Goal: Task Accomplishment & Management: Use online tool/utility

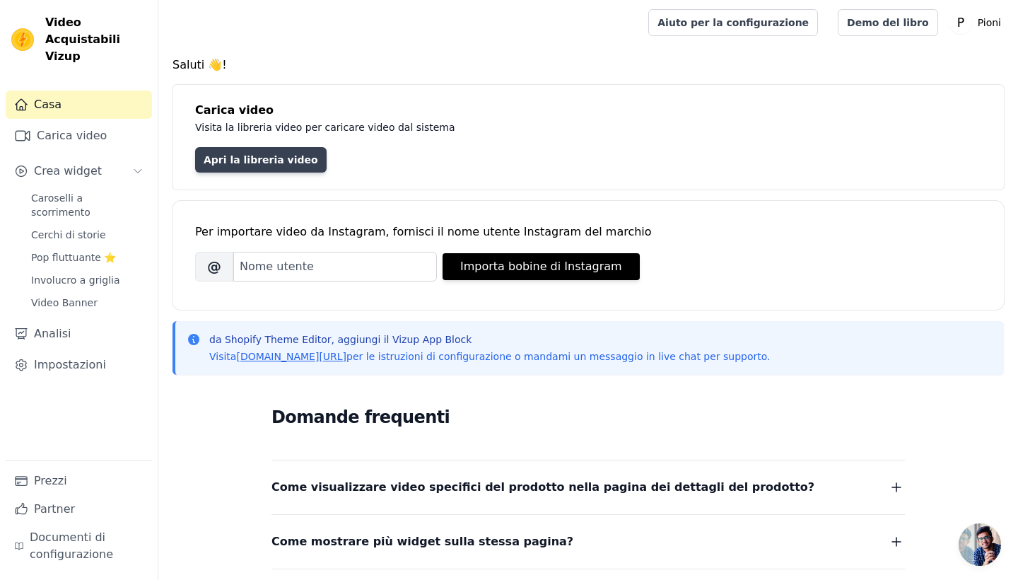
click at [280, 153] on link "Apri la libreria video" at bounding box center [260, 159] width 131 height 25
click at [245, 170] on link "Apri la libreria video" at bounding box center [260, 158] width 131 height 25
click at [263, 158] on link "Apri la libreria video" at bounding box center [260, 158] width 131 height 25
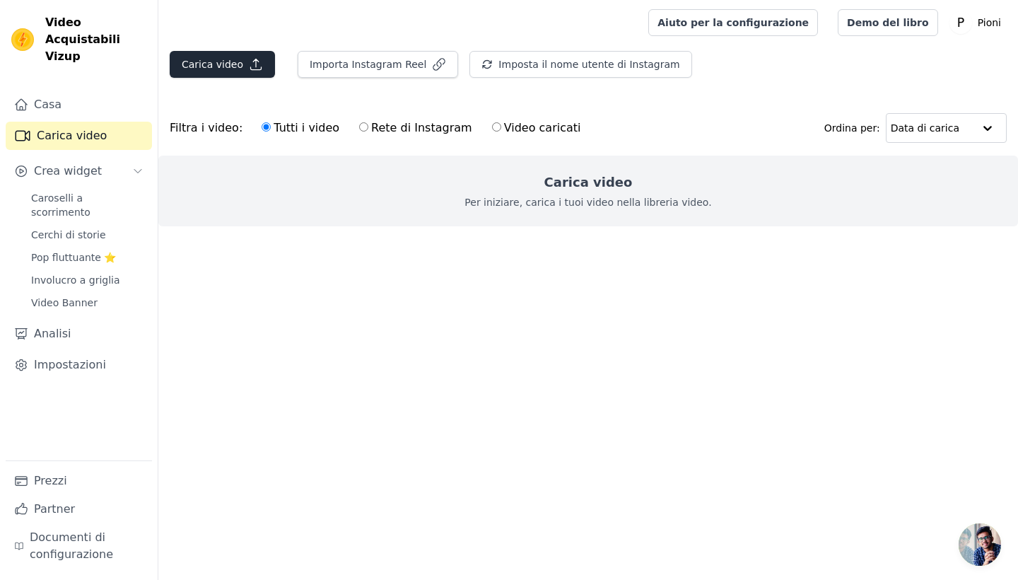
click at [235, 58] on button "Carica video" at bounding box center [222, 64] width 105 height 27
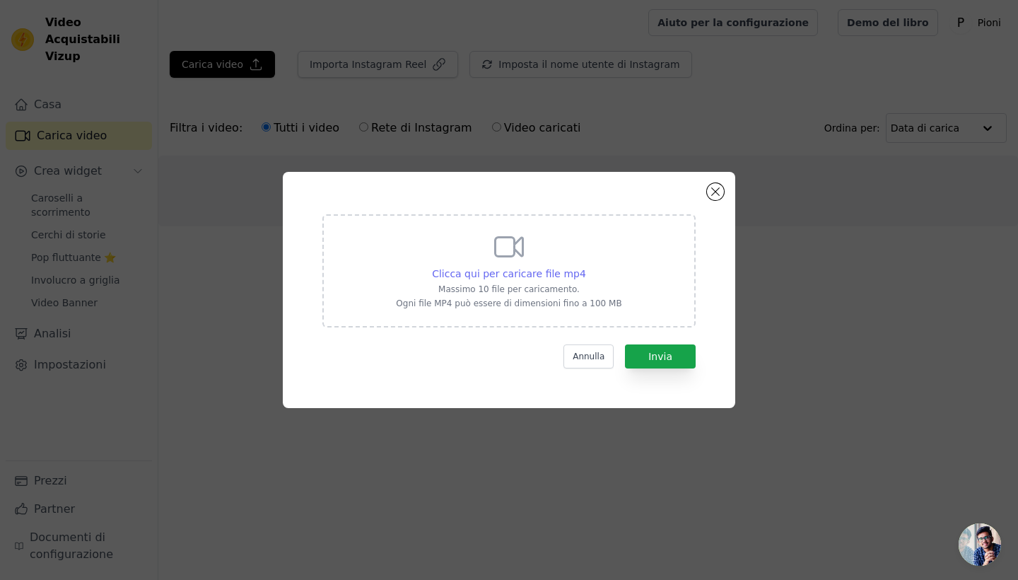
click at [472, 274] on span "Clicca qui per caricare file mp4" at bounding box center [509, 273] width 154 height 11
click at [585, 266] on input "Clicca qui per caricare file mp4 [PERSON_NAME] 10 file per caricamento. Ogni fi…" at bounding box center [585, 266] width 1 height 1
click at [721, 191] on button "Chiudi modale" at bounding box center [715, 191] width 17 height 17
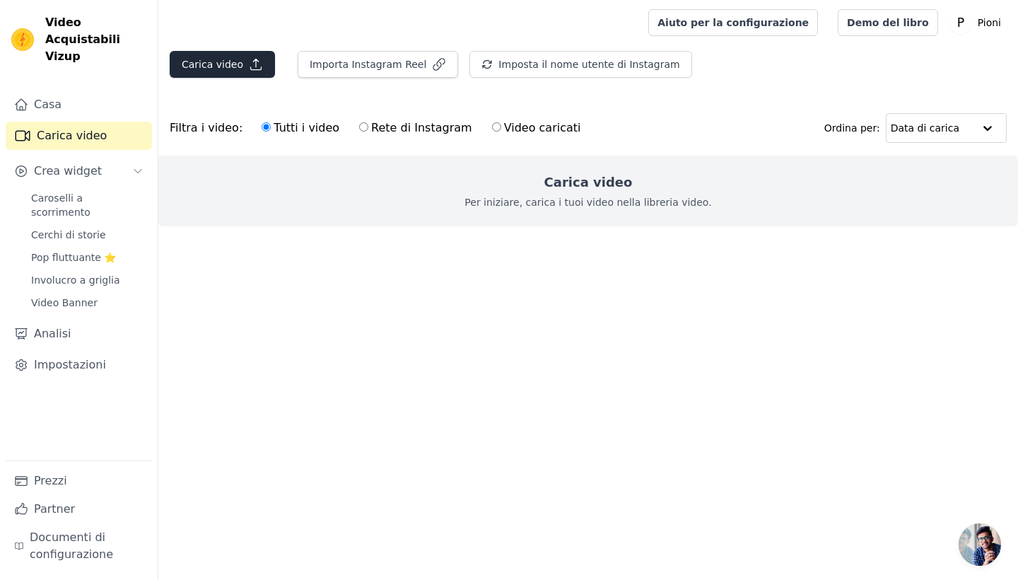
click at [213, 61] on button "Carica video" at bounding box center [222, 64] width 105 height 27
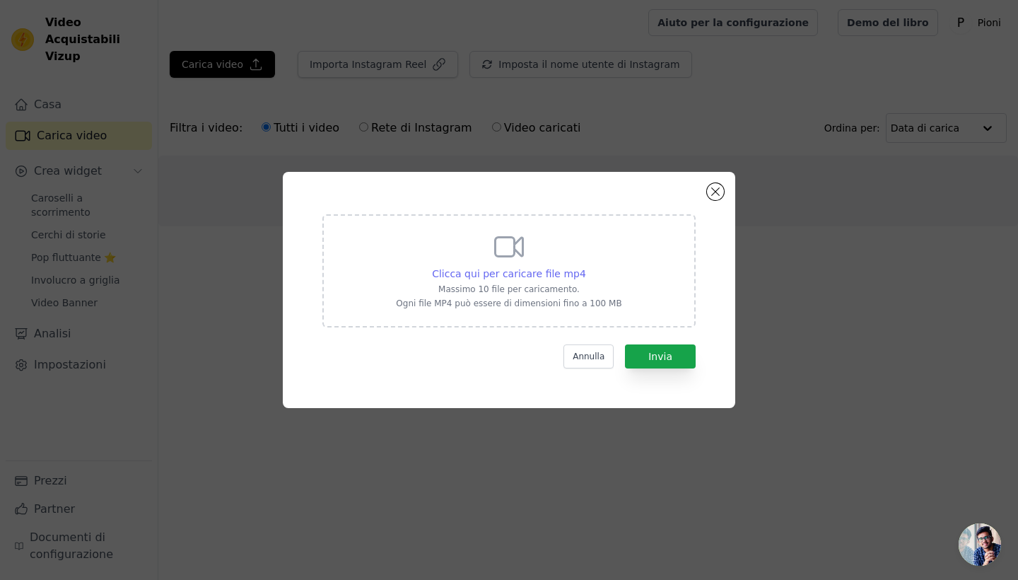
click at [541, 276] on span "Clicca qui per caricare file mp4" at bounding box center [509, 273] width 154 height 11
click at [585, 266] on input "Clicca qui per caricare file mp4 Massimo 10 file per caricamento. Ogni file MP4…" at bounding box center [585, 266] width 1 height 1
type input "C:\fakepath\Progetto senza titolo-7.mp4"
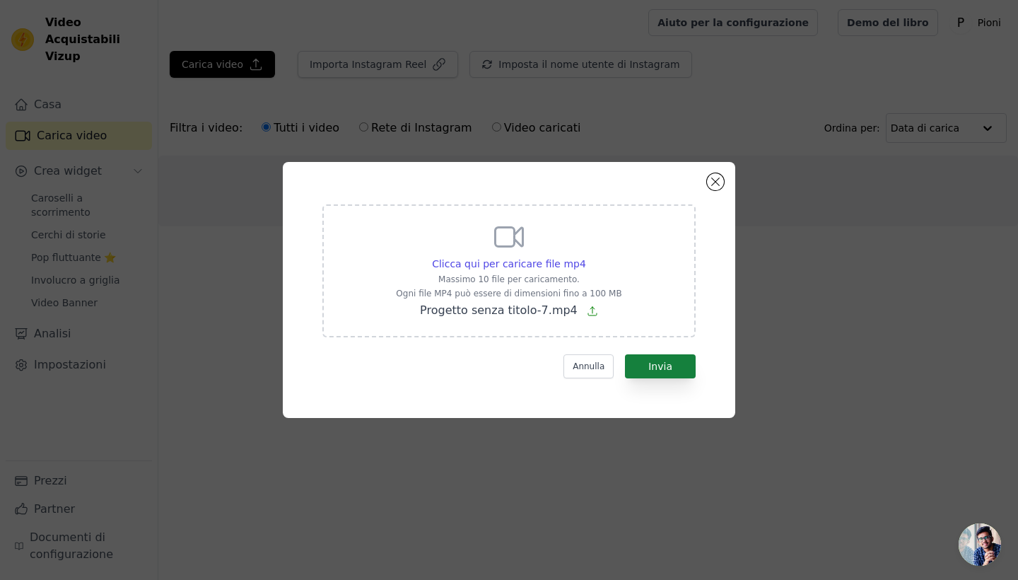
click at [666, 366] on button "Invia" at bounding box center [660, 366] width 71 height 24
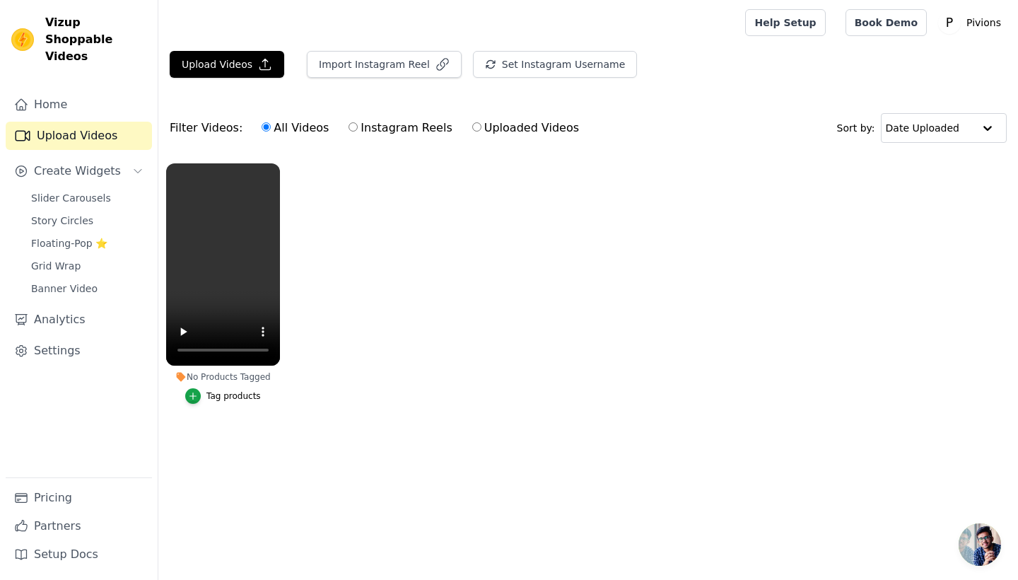
click at [240, 378] on div "No Products Tagged" at bounding box center [223, 376] width 114 height 11
click at [223, 374] on div "No Products Tagged" at bounding box center [223, 376] width 114 height 11
click at [232, 253] on video at bounding box center [223, 264] width 114 height 202
click at [66, 163] on span "Create Widgets" at bounding box center [77, 171] width 87 height 17
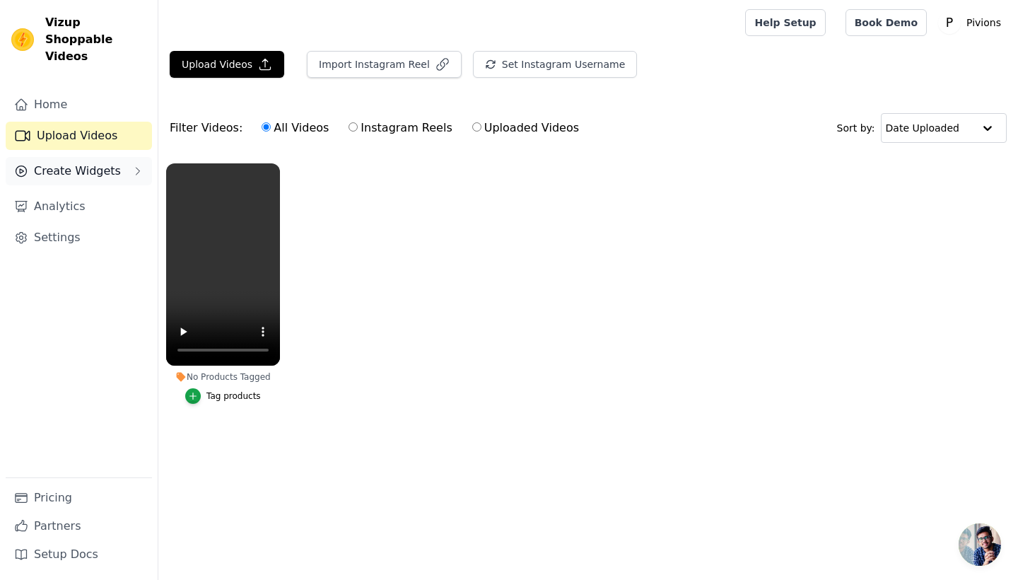
click at [67, 163] on span "Create Widgets" at bounding box center [77, 171] width 87 height 17
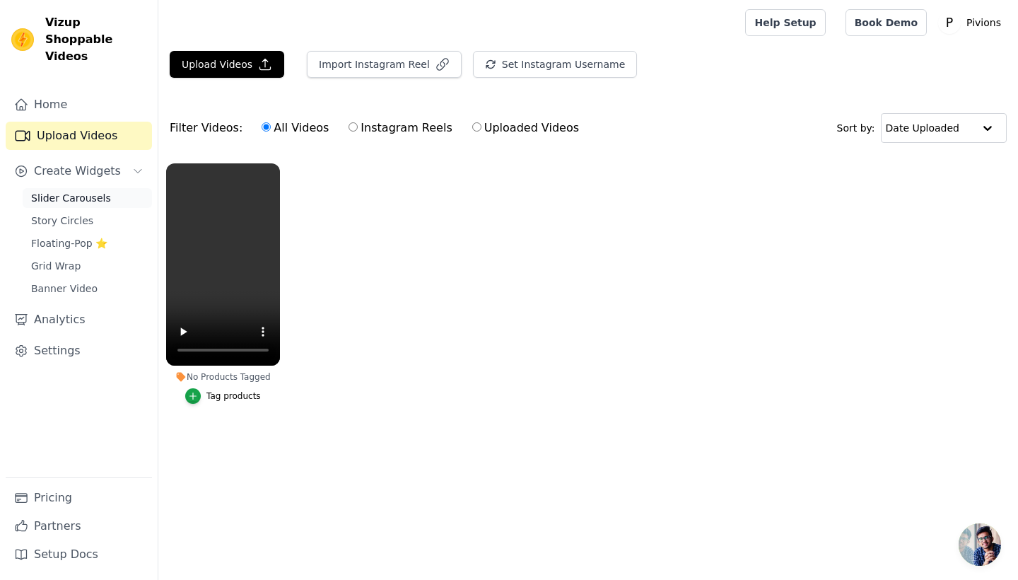
click at [70, 191] on span "Slider Carousels" at bounding box center [71, 198] width 80 height 14
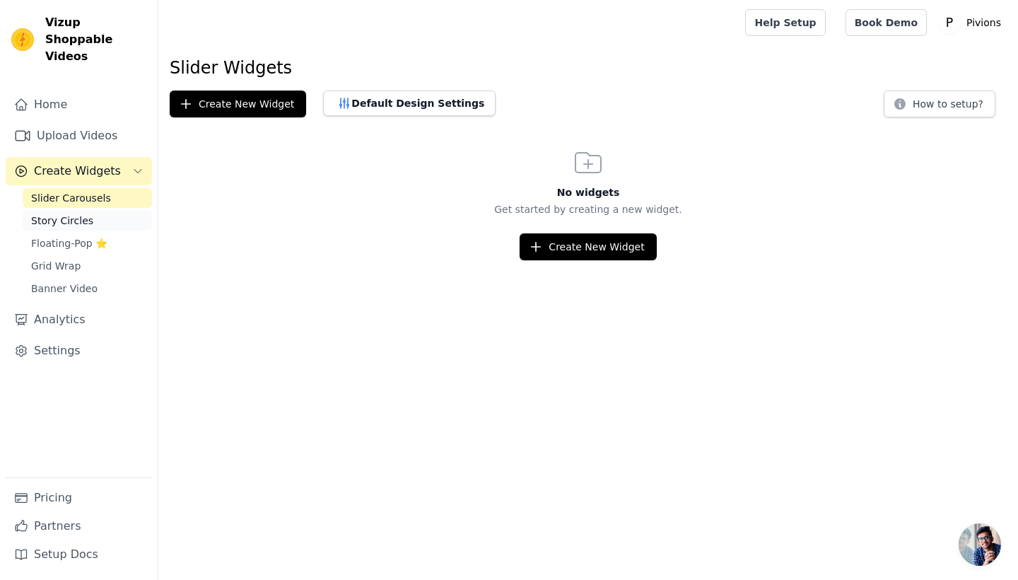
click at [71, 213] on span "Story Circles" at bounding box center [62, 220] width 62 height 14
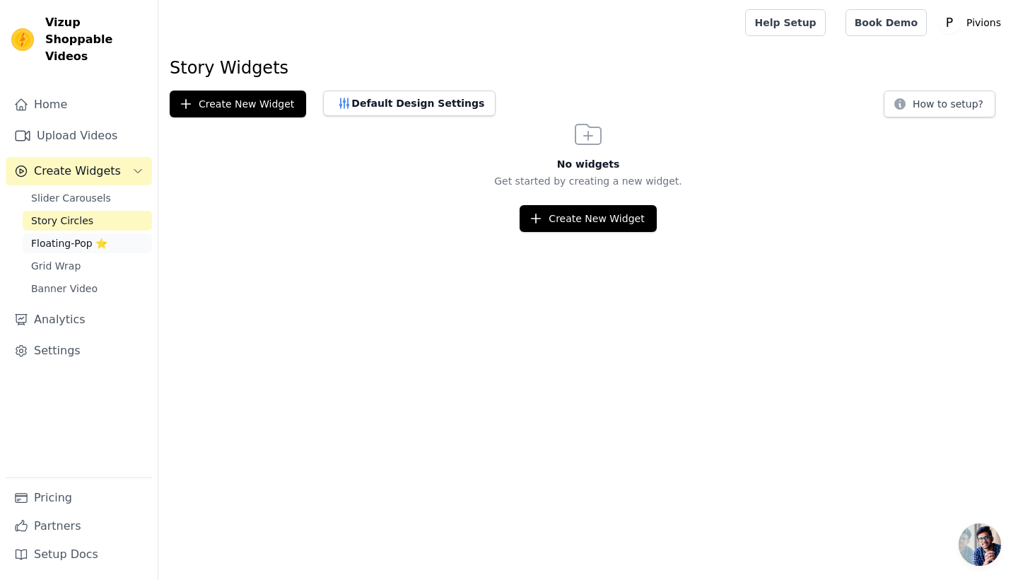
click at [68, 236] on span "Floating-Pop ⭐" at bounding box center [69, 243] width 76 height 14
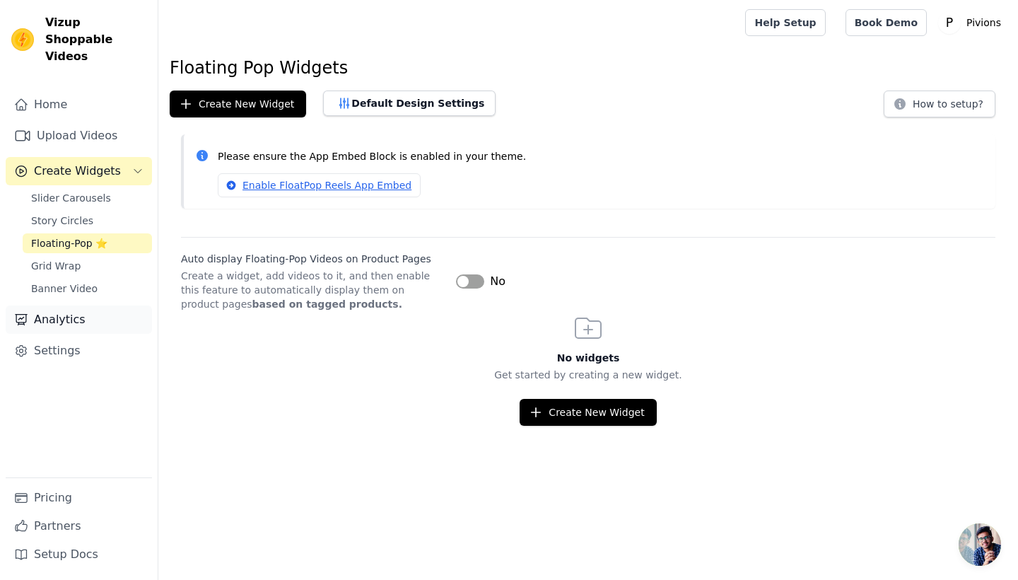
click at [73, 305] on link "Analytics" at bounding box center [79, 319] width 146 height 28
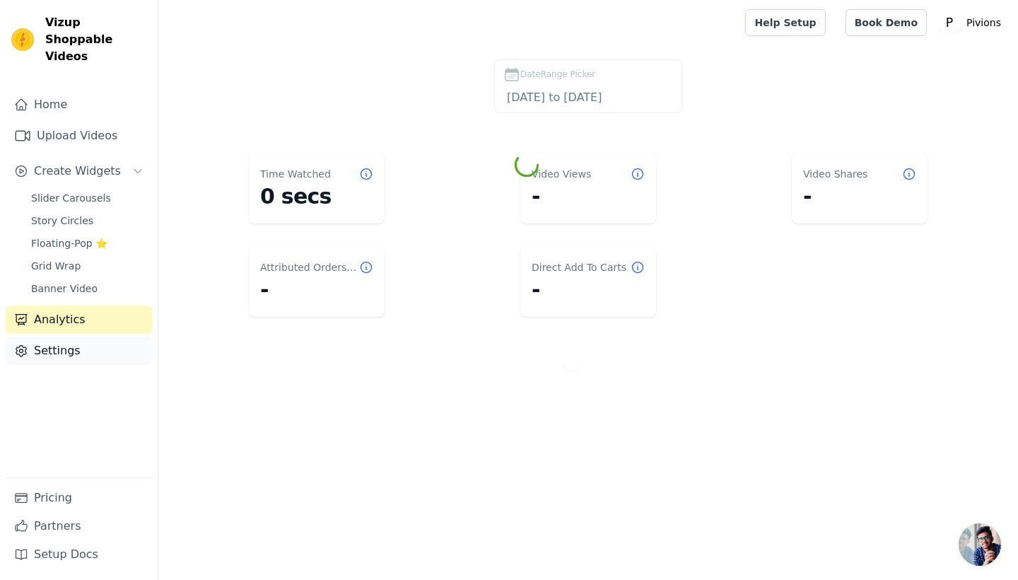
click at [80, 336] on link "Settings" at bounding box center [79, 350] width 146 height 28
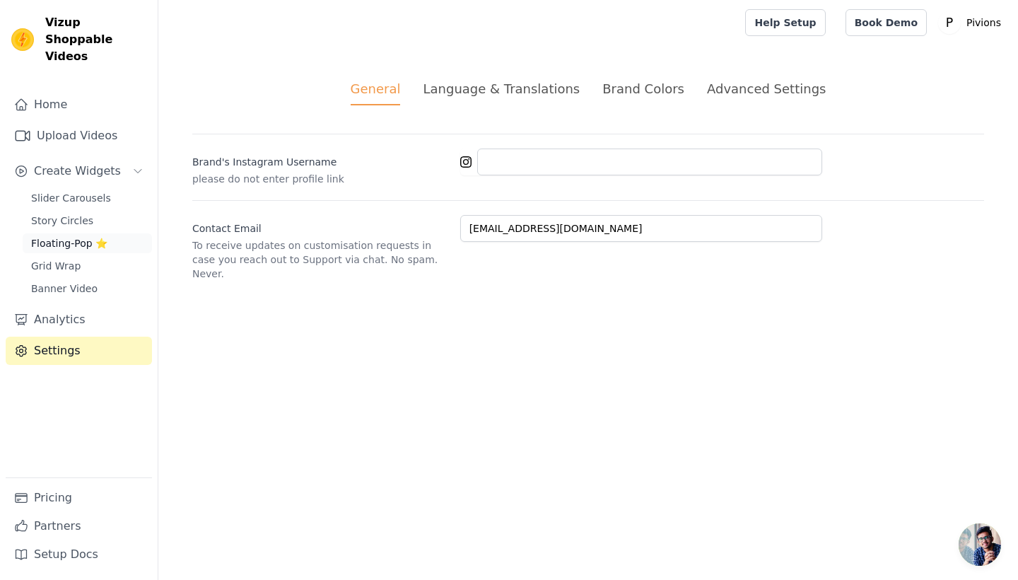
click at [81, 236] on span "Floating-Pop ⭐" at bounding box center [69, 243] width 76 height 14
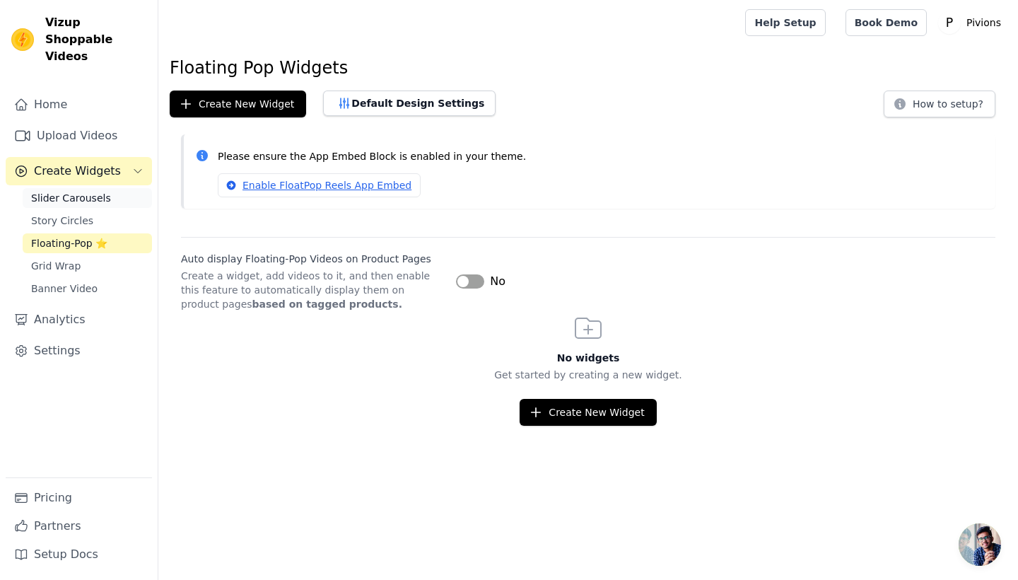
click at [70, 189] on link "Slider Carousels" at bounding box center [87, 198] width 129 height 20
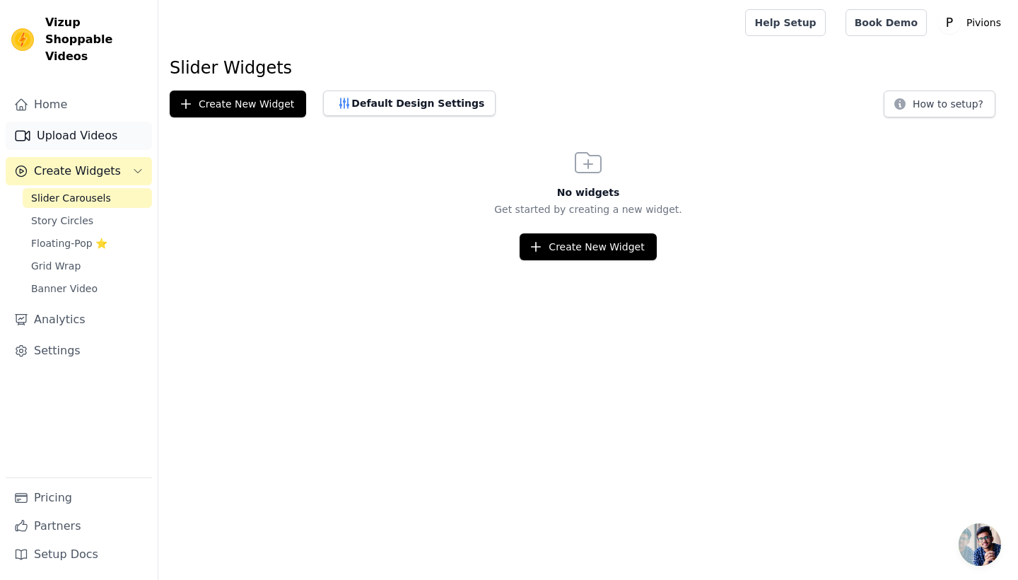
click at [107, 122] on link "Upload Videos" at bounding box center [79, 136] width 146 height 28
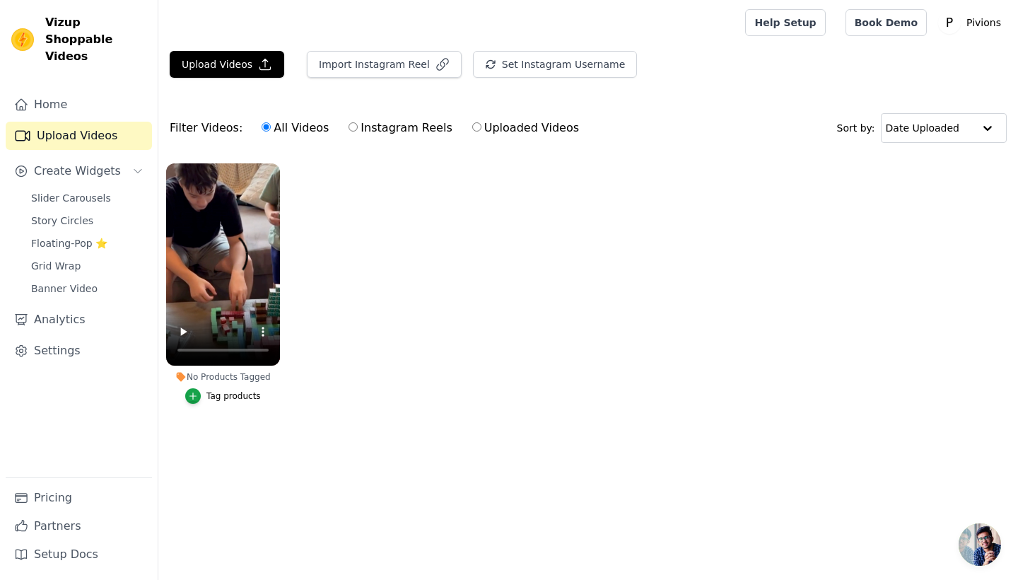
click at [246, 393] on div "Tag products" at bounding box center [233, 395] width 54 height 11
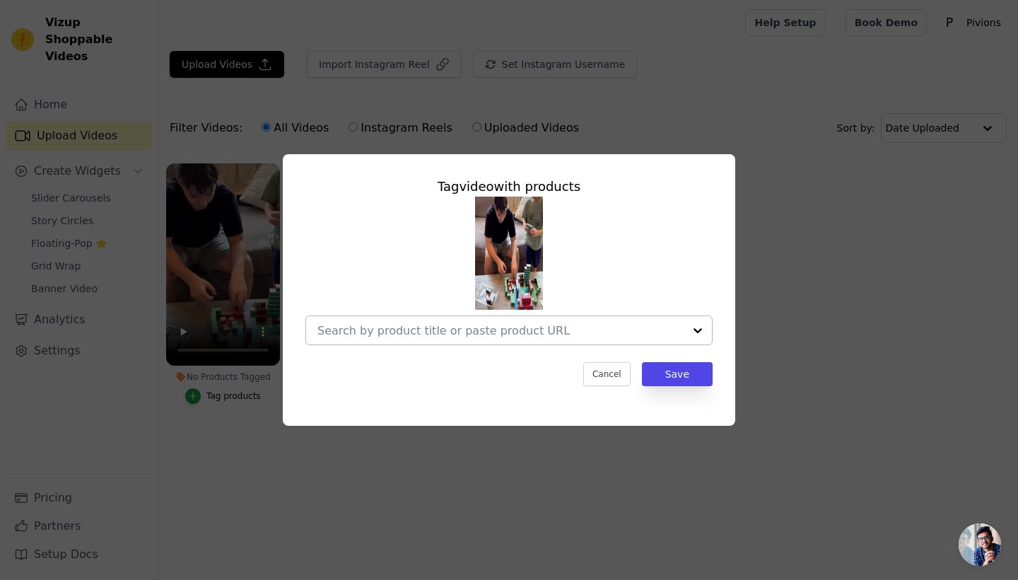
click at [645, 332] on input "No Products Tagged Tag video with products Cancel Save Tag products" at bounding box center [500, 330] width 366 height 13
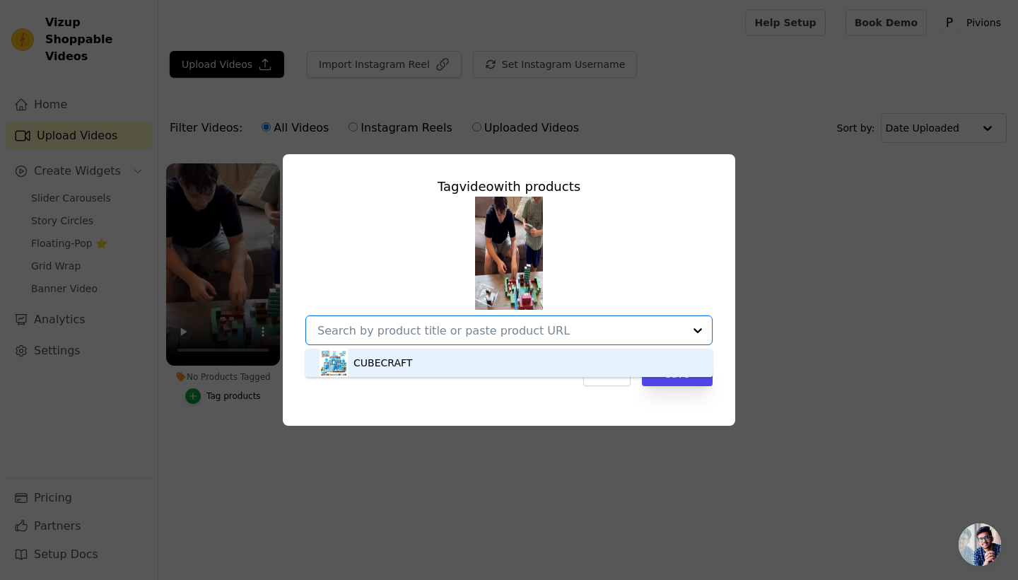
click at [479, 372] on div "CUBECRAFT" at bounding box center [509, 362] width 379 height 28
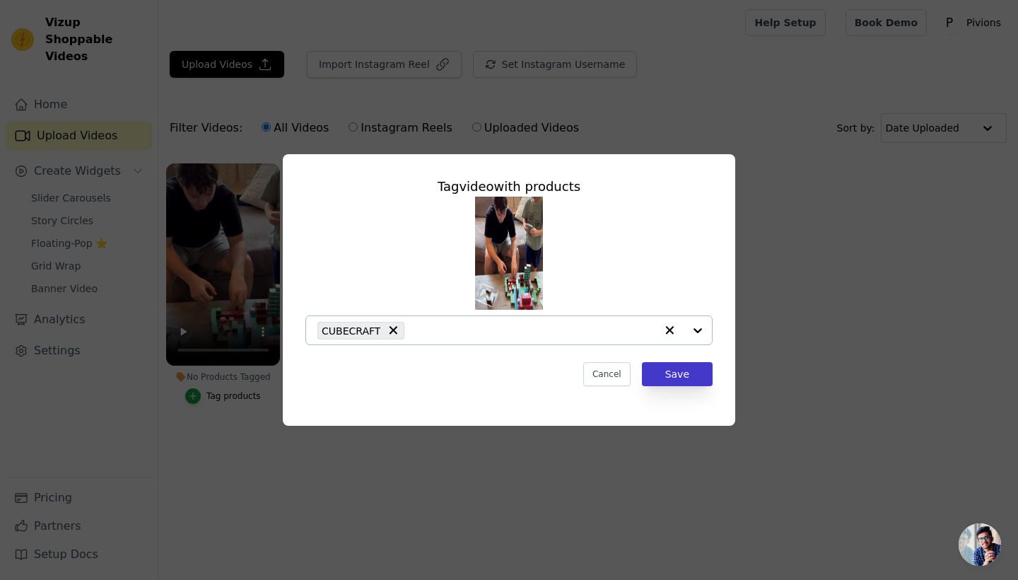
click at [681, 378] on button "Save" at bounding box center [677, 374] width 71 height 24
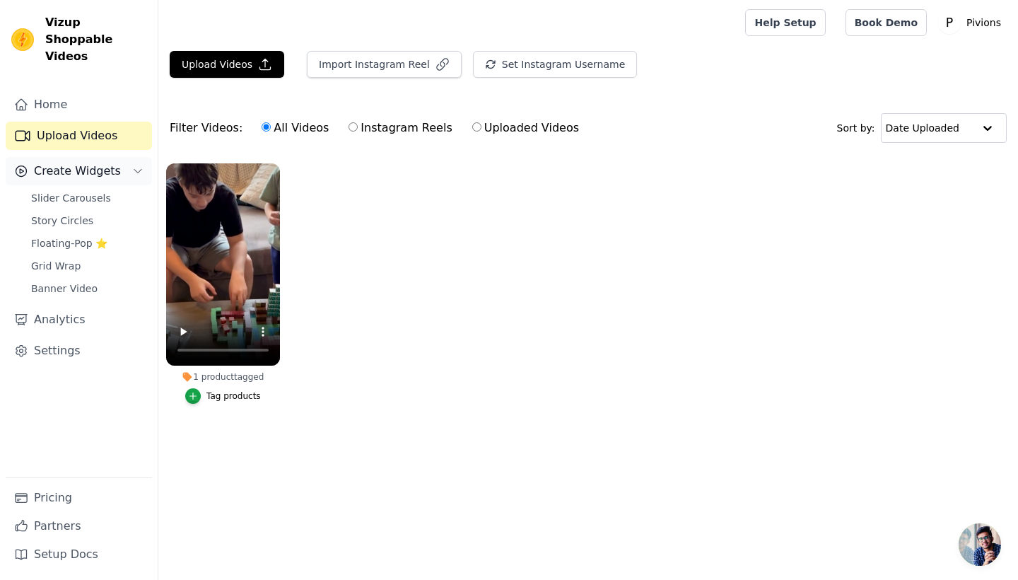
click at [87, 163] on span "Create Widgets" at bounding box center [77, 171] width 87 height 17
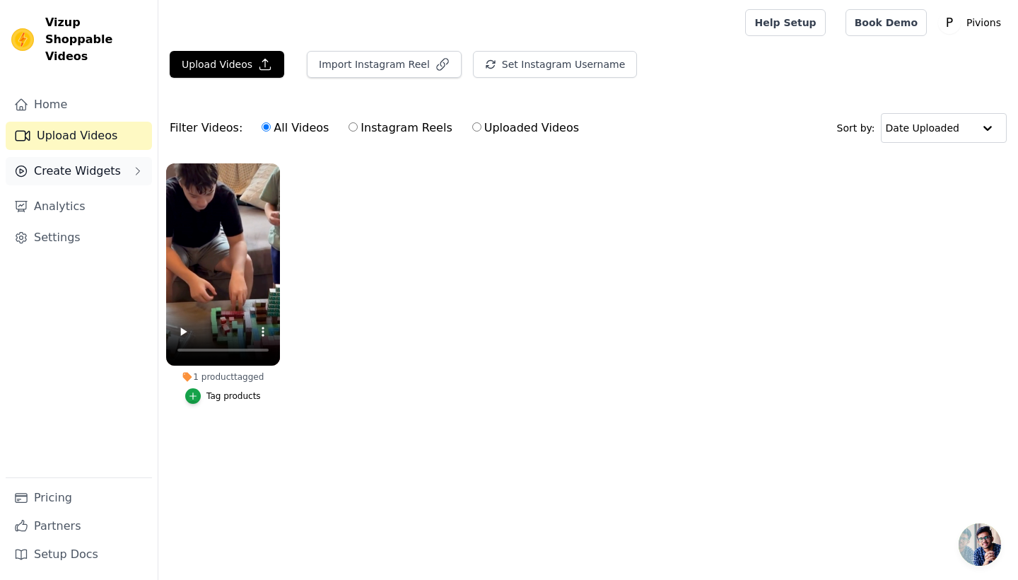
click at [81, 163] on span "Create Widgets" at bounding box center [77, 171] width 87 height 17
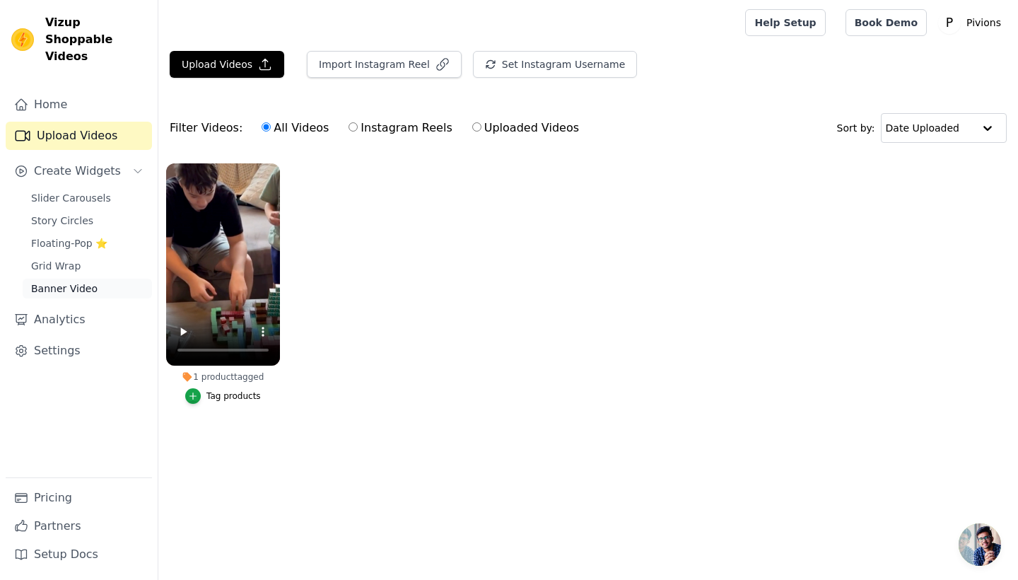
click at [62, 281] on span "Banner Video" at bounding box center [64, 288] width 66 height 14
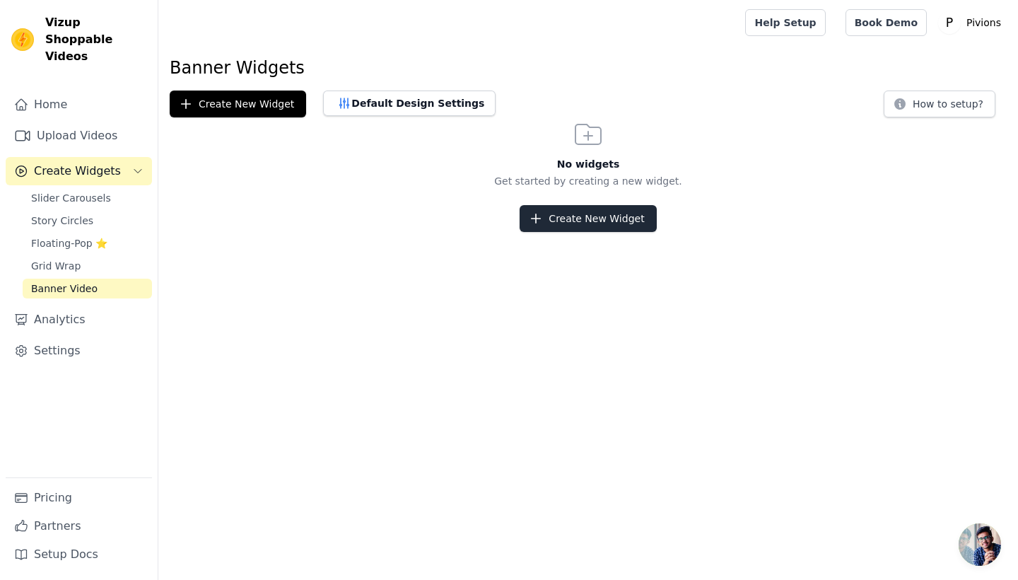
click at [568, 218] on button "Create New Widget" at bounding box center [588, 218] width 136 height 27
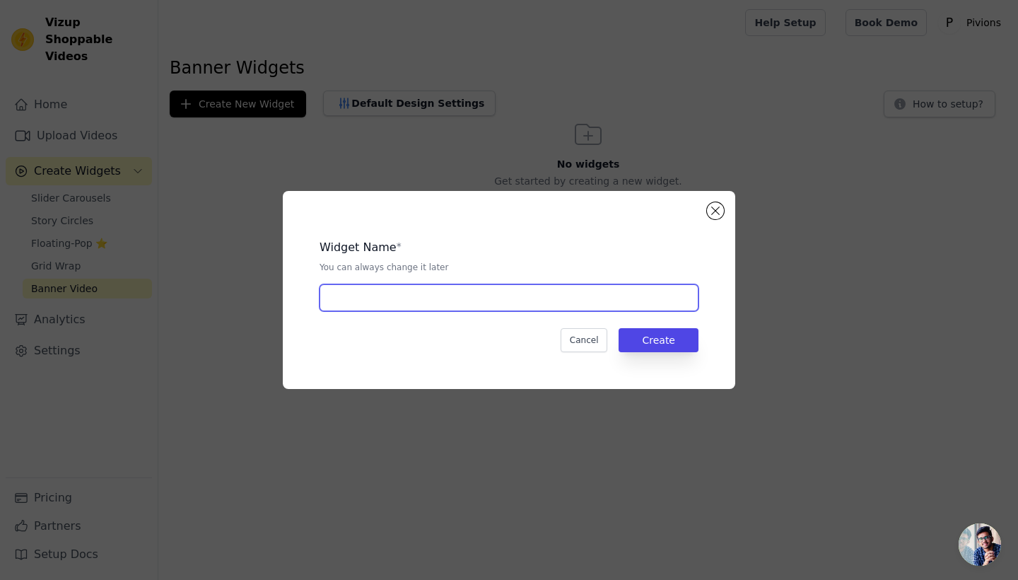
click at [488, 301] on input "text" at bounding box center [509, 297] width 379 height 27
type input "video 1"
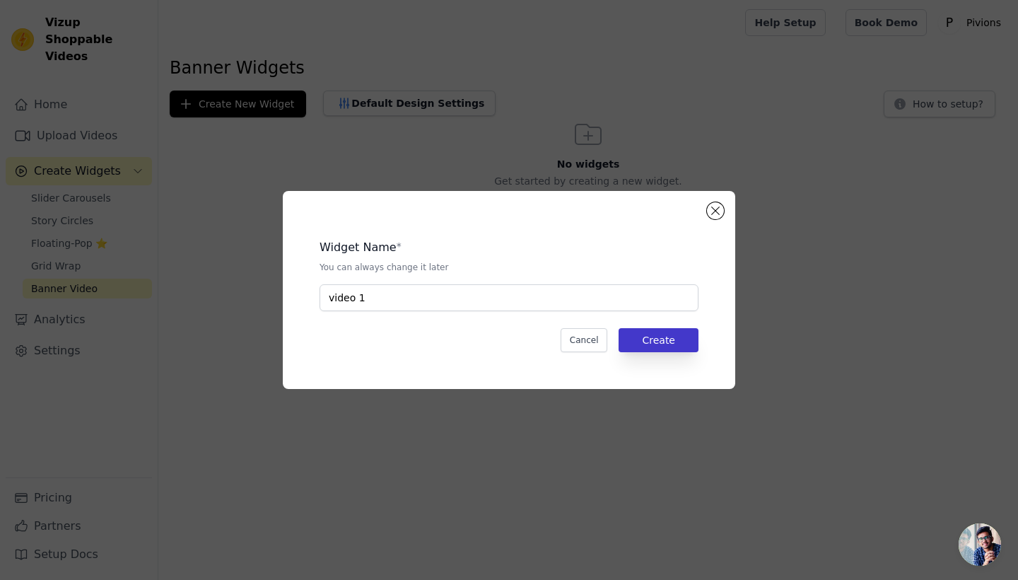
click at [671, 344] on button "Create" at bounding box center [659, 340] width 80 height 24
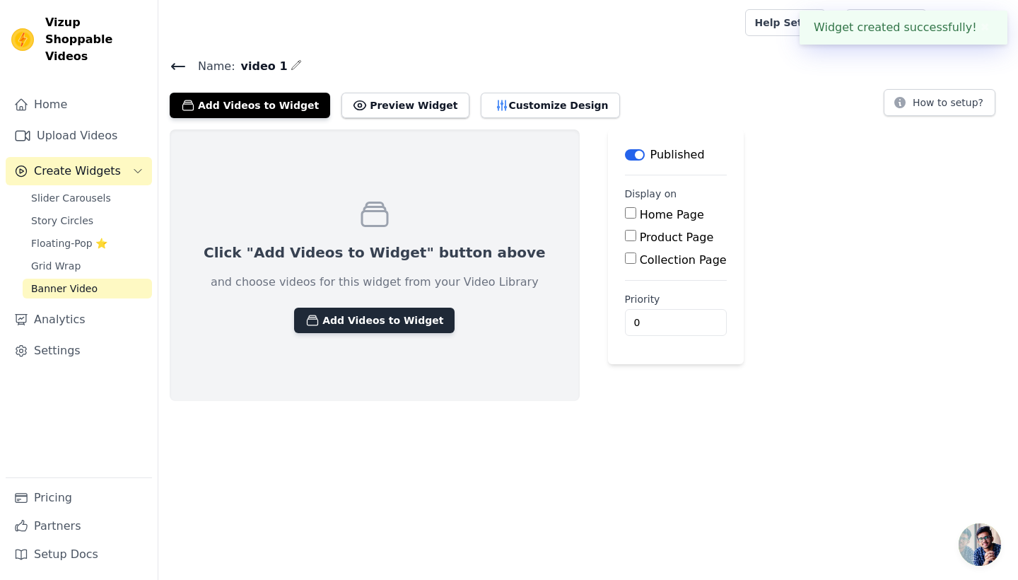
click at [368, 321] on button "Add Videos to Widget" at bounding box center [374, 319] width 160 height 25
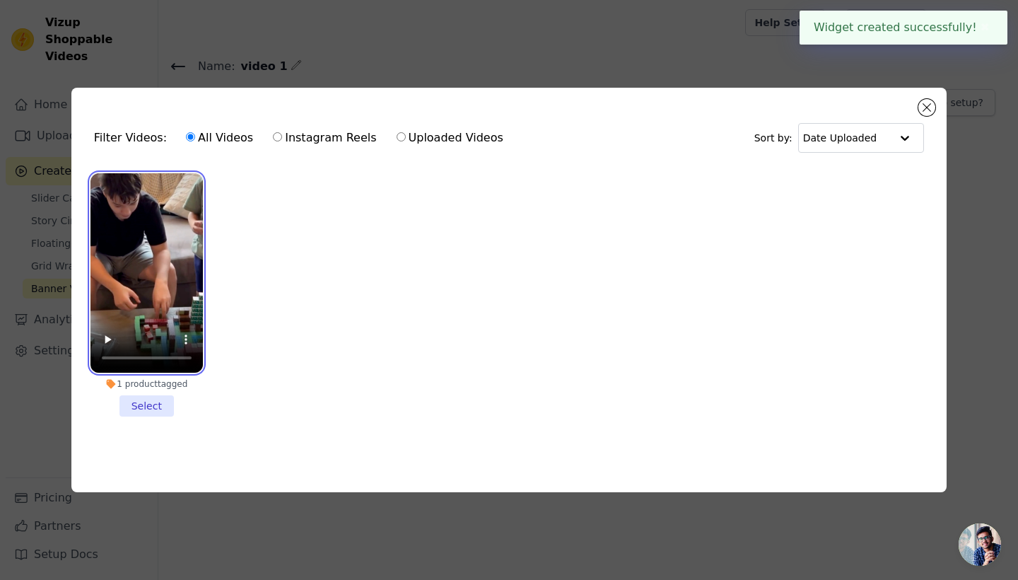
click at [181, 298] on video at bounding box center [146, 273] width 112 height 200
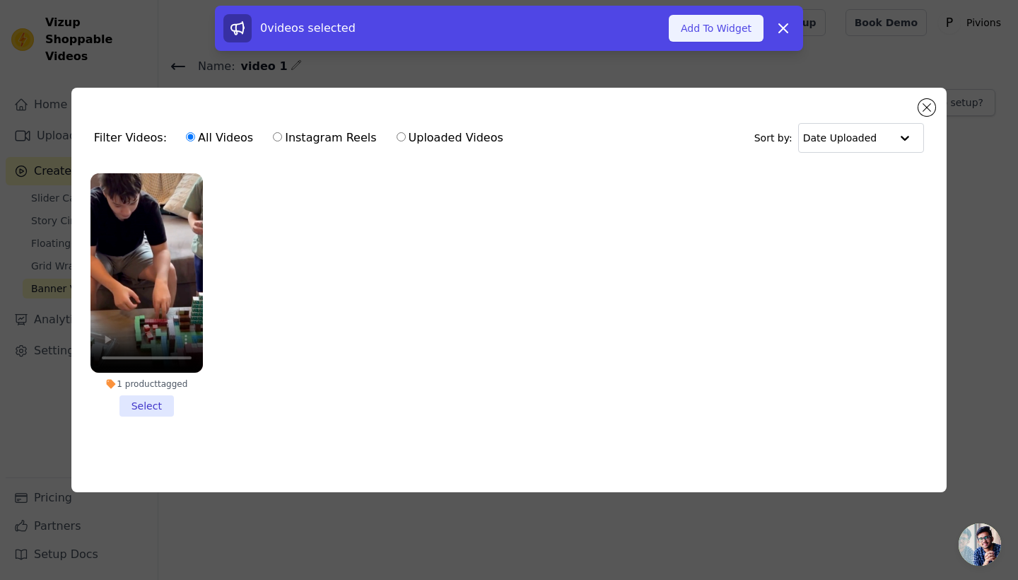
click at [740, 33] on button "Add To Widget" at bounding box center [716, 28] width 95 height 27
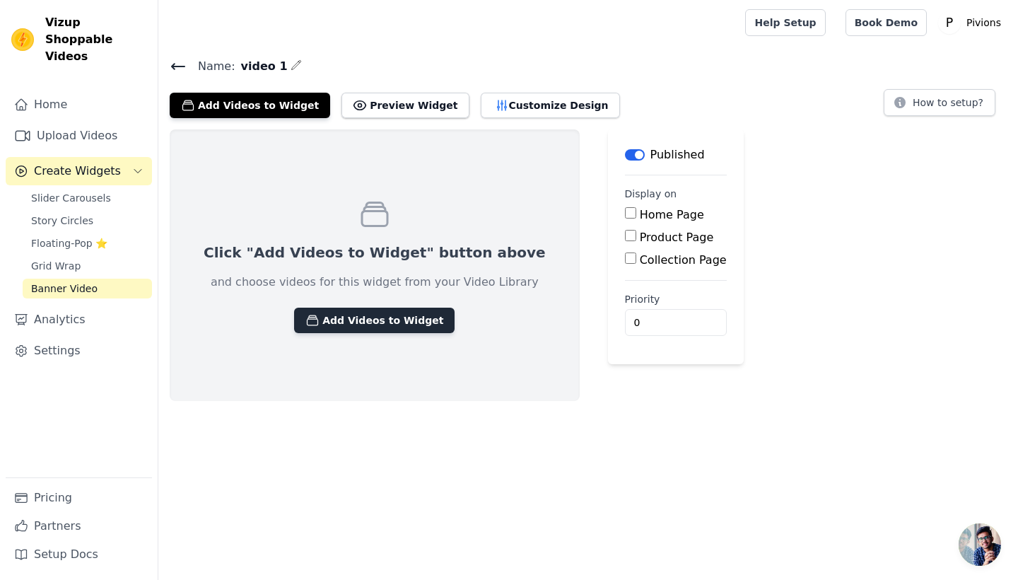
click at [398, 307] on button "Add Videos to Widget" at bounding box center [374, 319] width 160 height 25
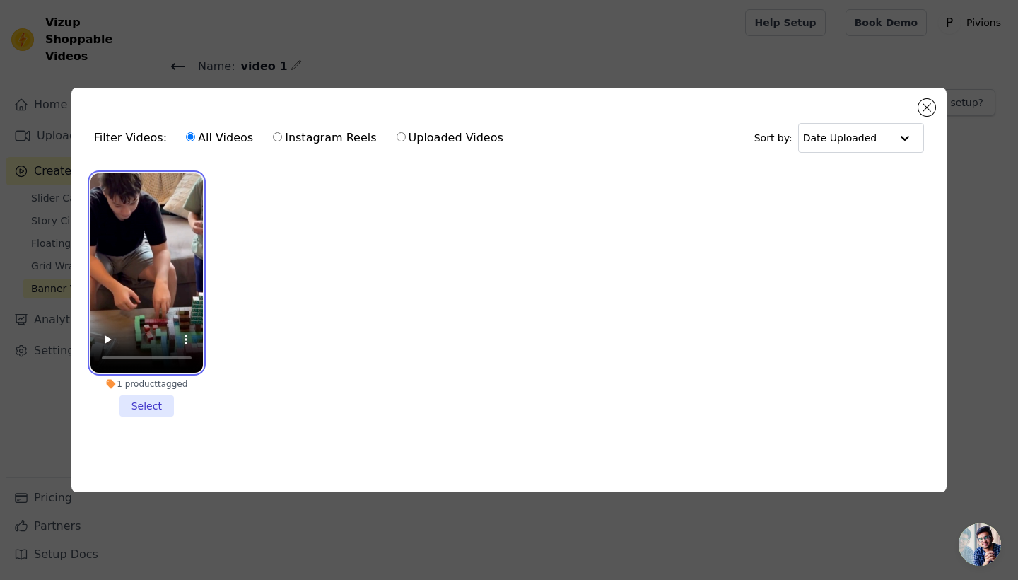
click at [108, 357] on video at bounding box center [146, 273] width 112 height 200
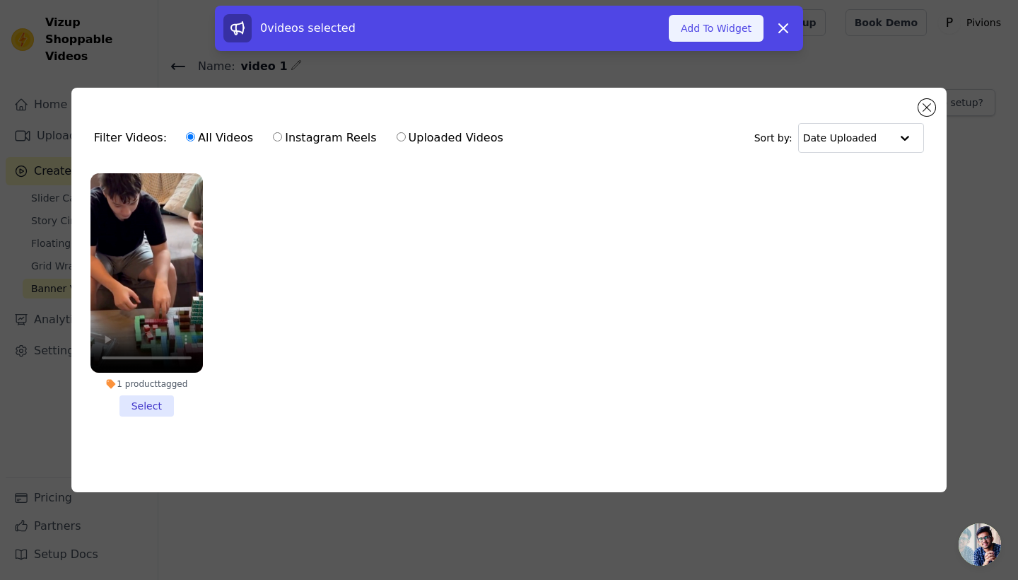
click at [741, 18] on button "Add To Widget" at bounding box center [716, 28] width 95 height 27
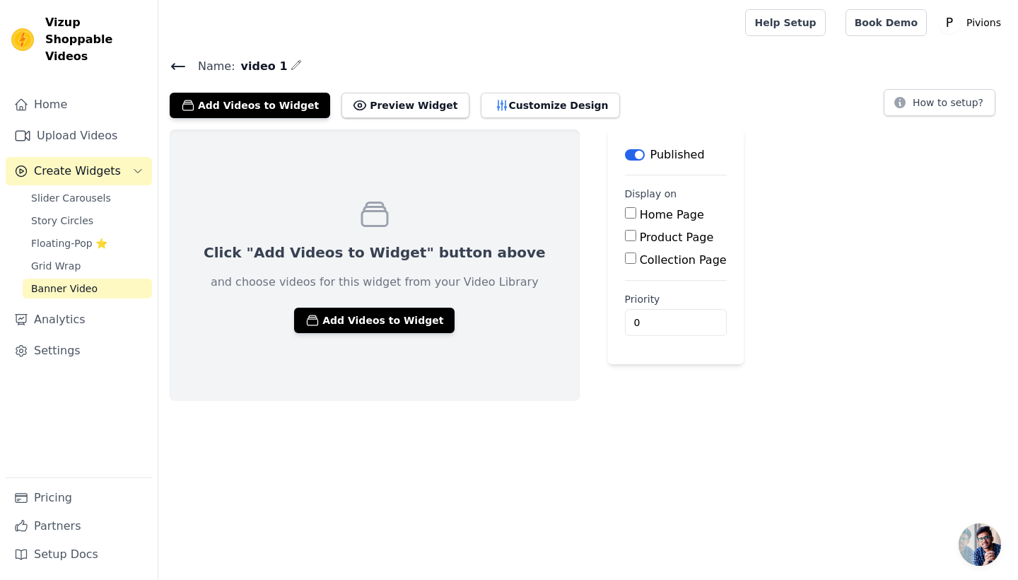
click at [625, 215] on input "Home Page" at bounding box center [630, 212] width 11 height 11
checkbox input "true"
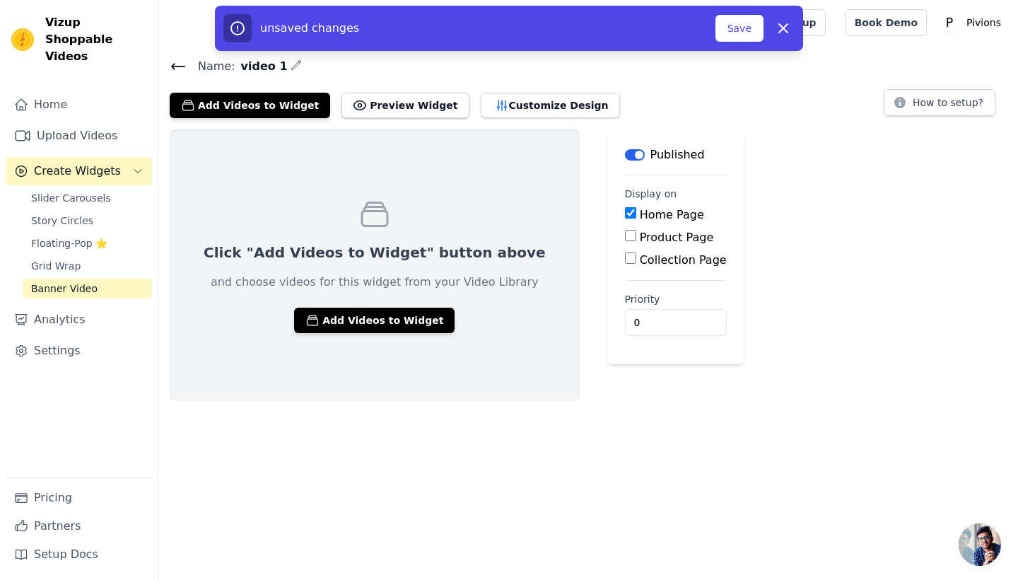
click at [625, 239] on div "Product Page" at bounding box center [676, 237] width 102 height 17
click at [625, 236] on input "Product Page" at bounding box center [630, 235] width 11 height 11
checkbox input "true"
click at [625, 209] on input "Home Page" at bounding box center [630, 212] width 11 height 11
checkbox input "false"
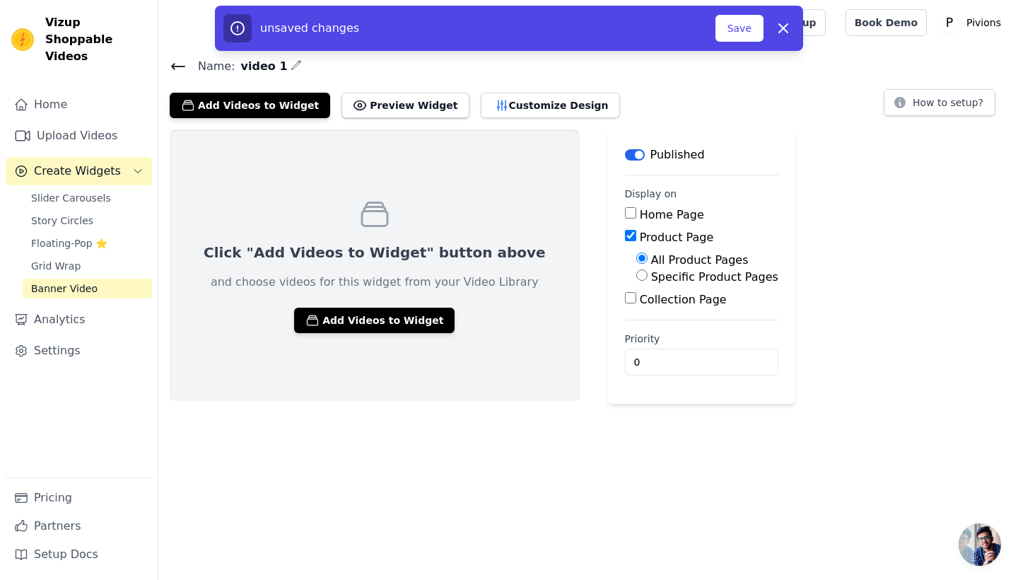
click at [636, 274] on input "Specific Product Pages" at bounding box center [641, 274] width 11 height 11
radio input "true"
click at [636, 312] on button "Select Products" at bounding box center [683, 309] width 95 height 24
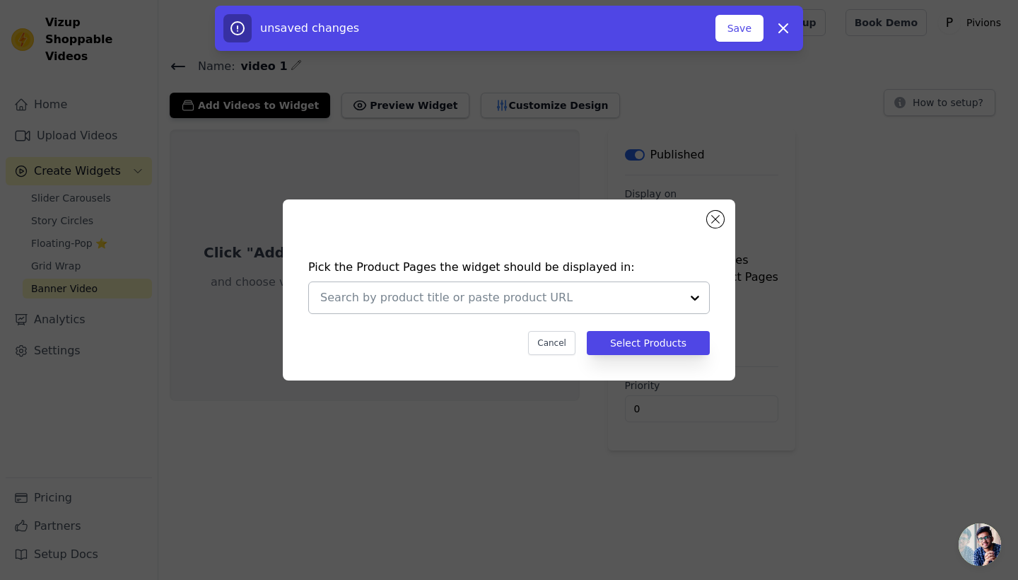
click at [674, 298] on input "text" at bounding box center [500, 297] width 361 height 17
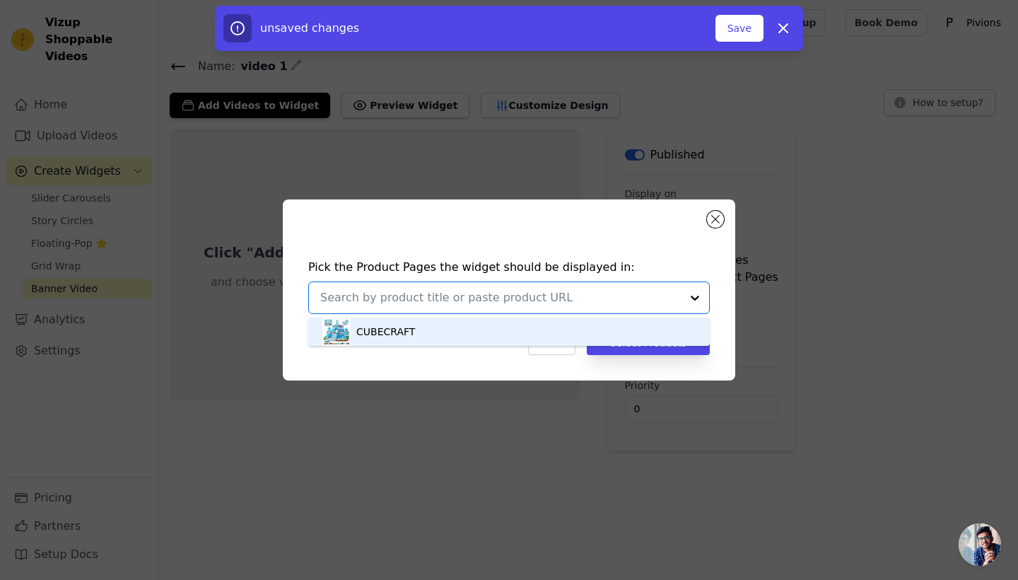
click at [514, 346] on div "CUBECRAFT" at bounding box center [508, 331] width 373 height 28
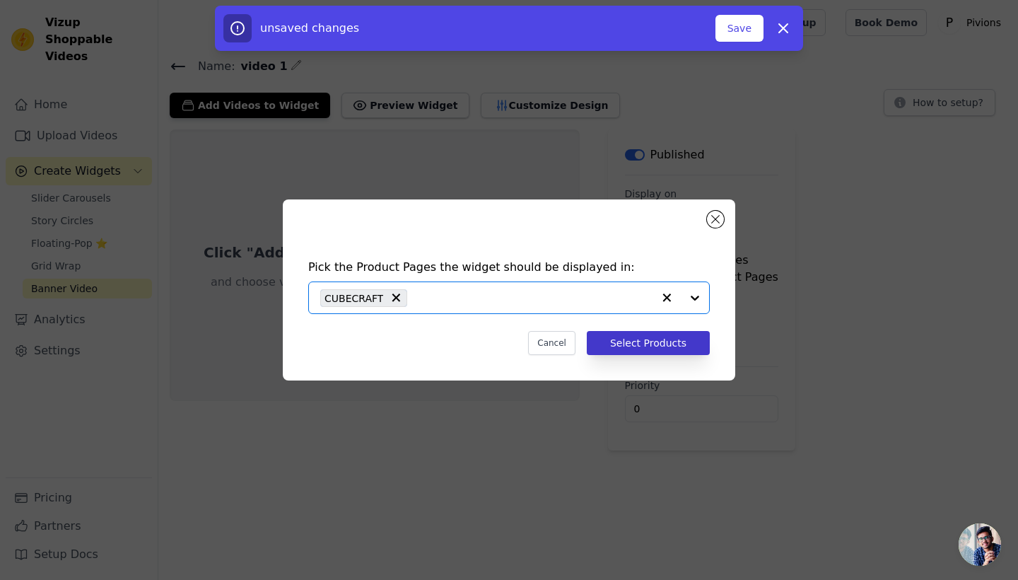
click at [646, 347] on button "Select Products" at bounding box center [648, 343] width 123 height 24
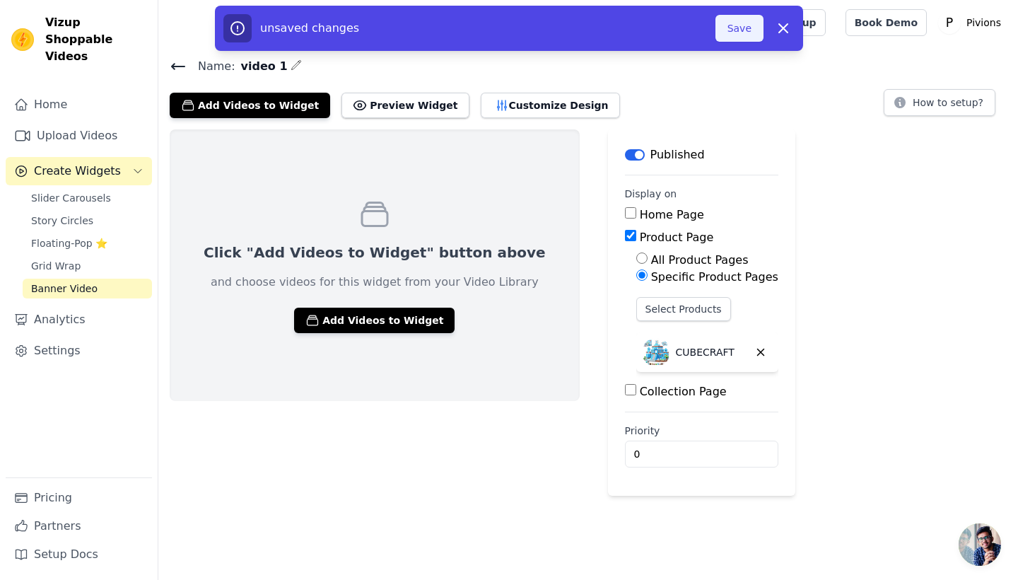
click at [739, 16] on button "Save" at bounding box center [739, 28] width 48 height 27
click at [738, 30] on button "Save" at bounding box center [739, 28] width 48 height 27
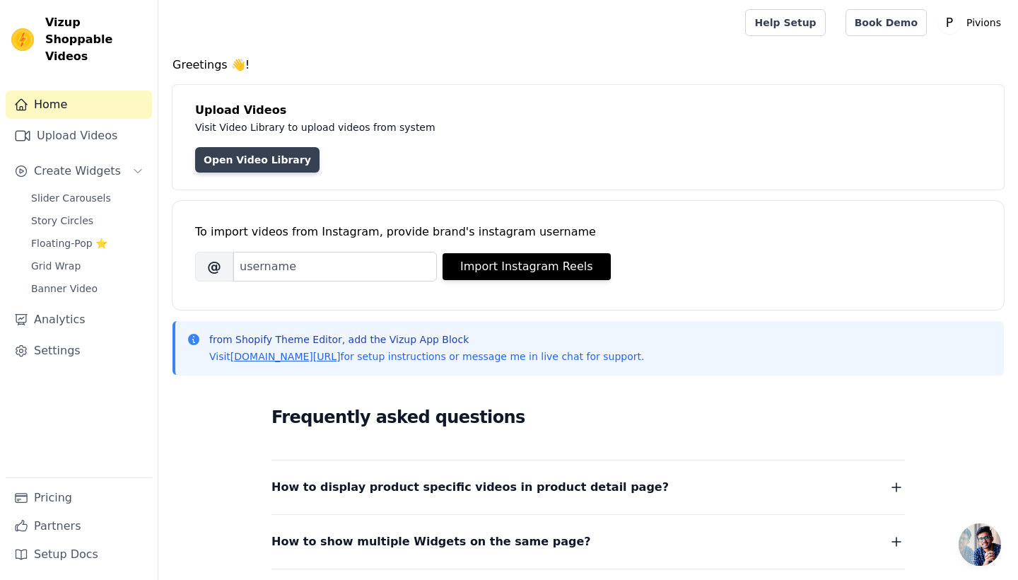
click at [223, 158] on link "Open Video Library" at bounding box center [257, 159] width 124 height 25
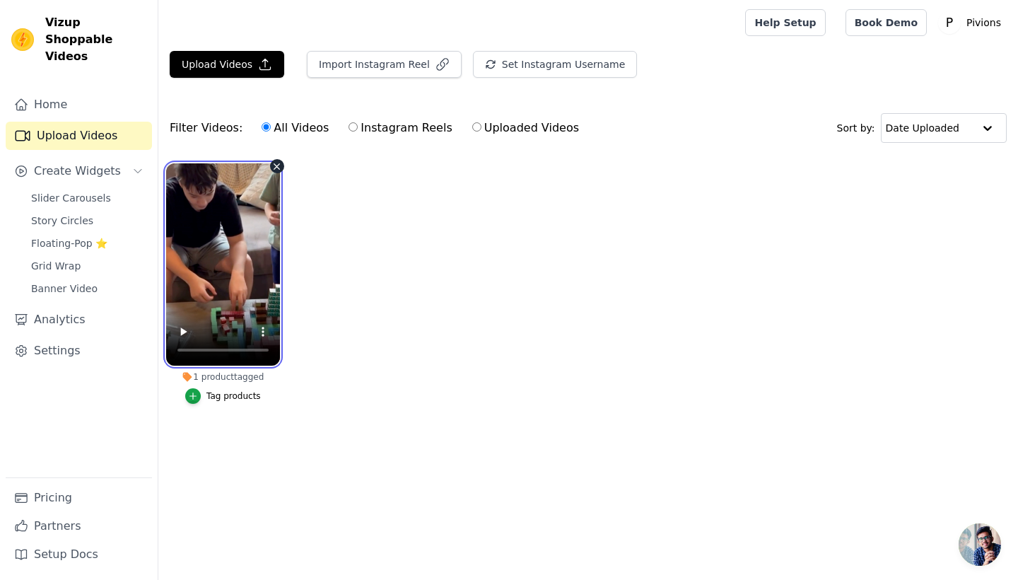
click at [239, 231] on video at bounding box center [223, 264] width 114 height 202
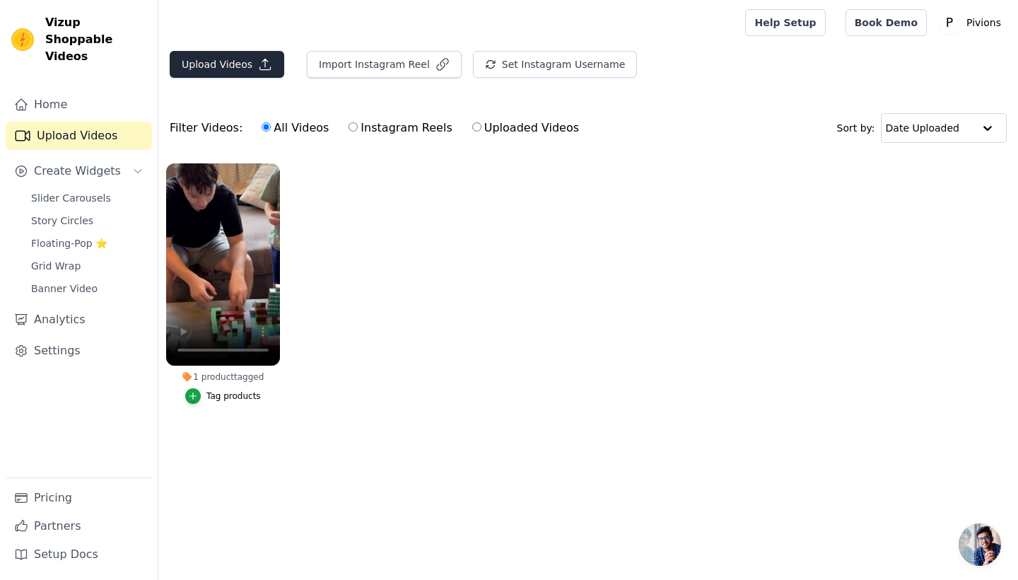
click at [214, 64] on button "Upload Videos" at bounding box center [227, 64] width 115 height 27
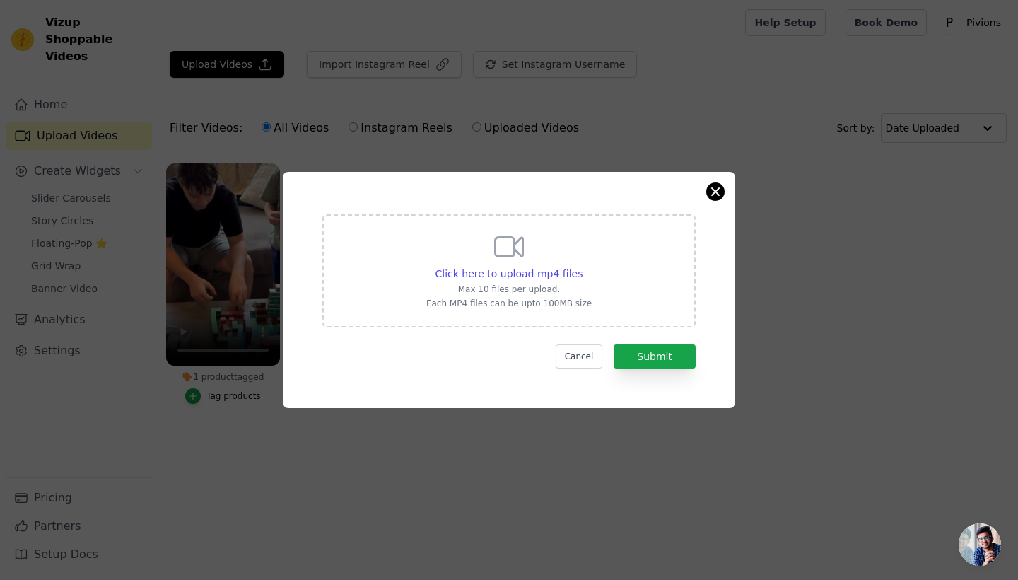
click at [714, 192] on button "Close modal" at bounding box center [715, 191] width 17 height 17
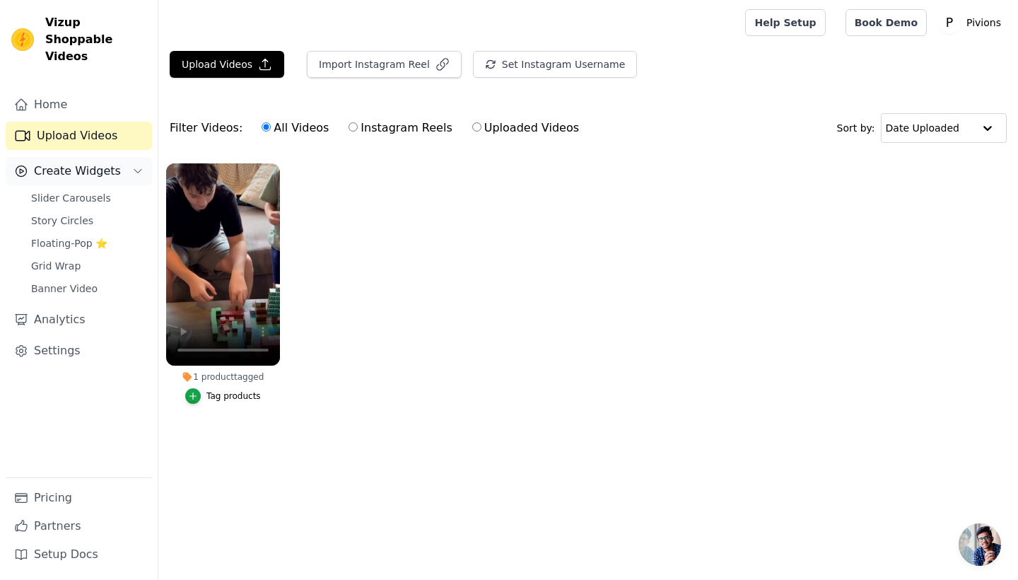
click at [83, 163] on span "Create Widgets" at bounding box center [77, 171] width 87 height 17
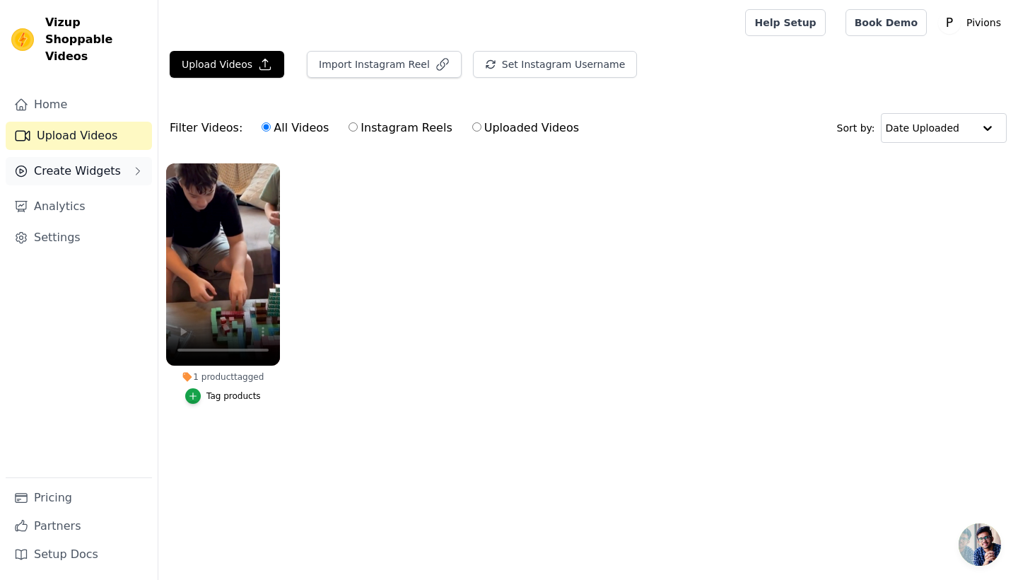
click at [115, 157] on button "Create Widgets" at bounding box center [79, 171] width 146 height 28
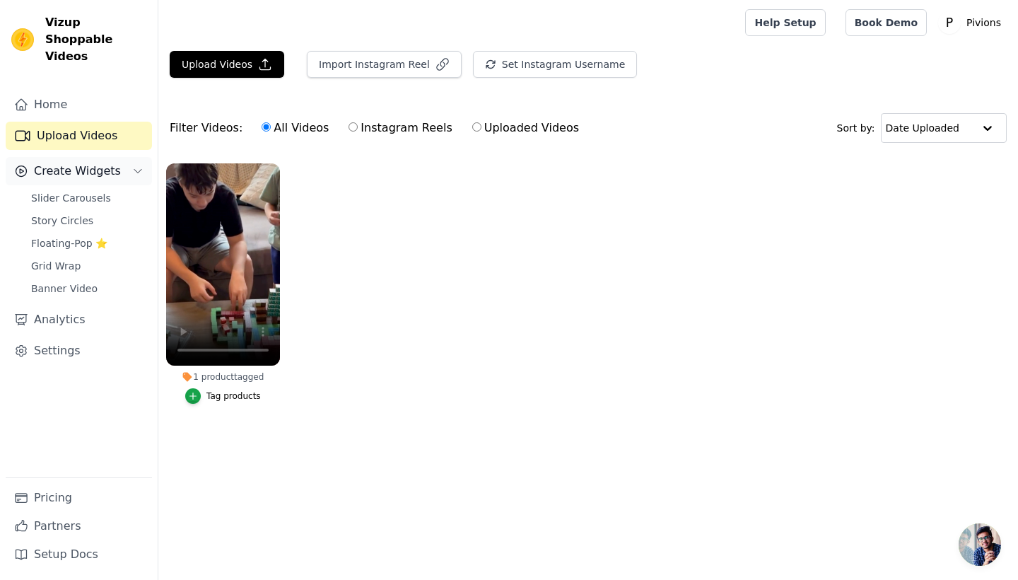
click at [115, 157] on button "Create Widgets" at bounding box center [79, 171] width 146 height 28
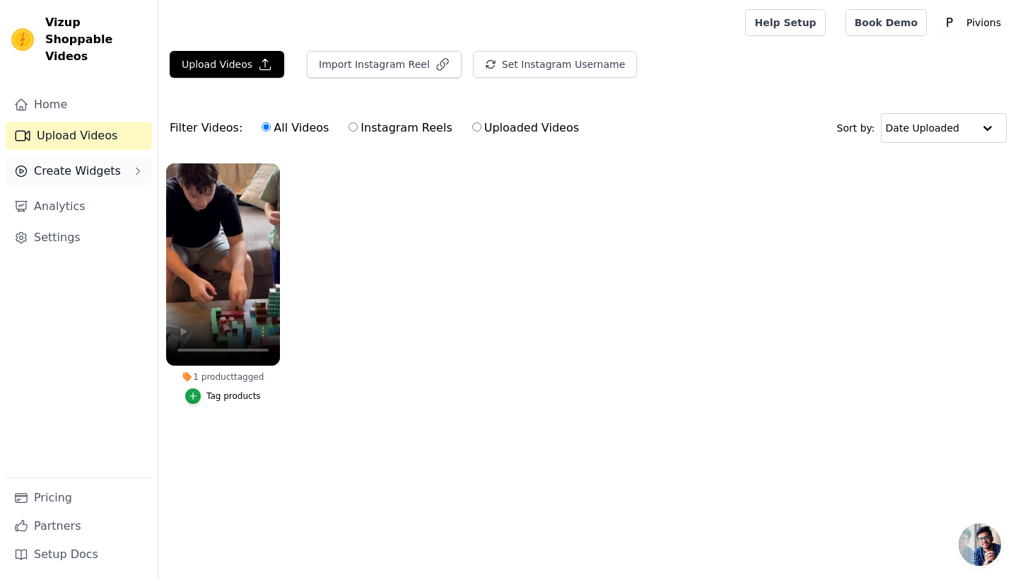
click at [115, 157] on button "Create Widgets" at bounding box center [79, 171] width 146 height 28
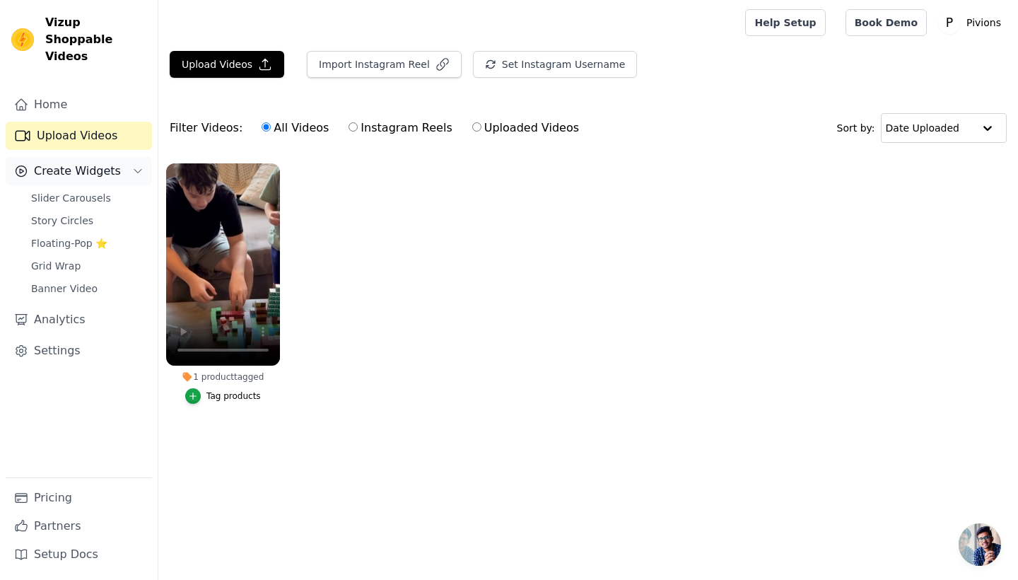
click at [86, 163] on span "Create Widgets" at bounding box center [77, 171] width 87 height 17
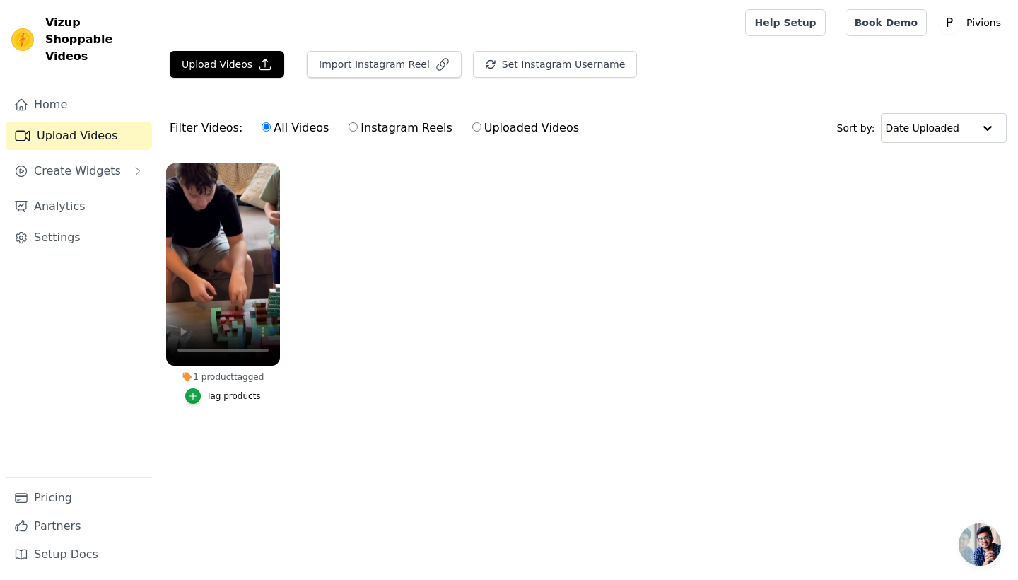
click at [88, 170] on div "Home Upload Videos Create Widgets Analytics Settings" at bounding box center [79, 283] width 146 height 387
click at [88, 164] on button "Create Widgets" at bounding box center [79, 171] width 146 height 28
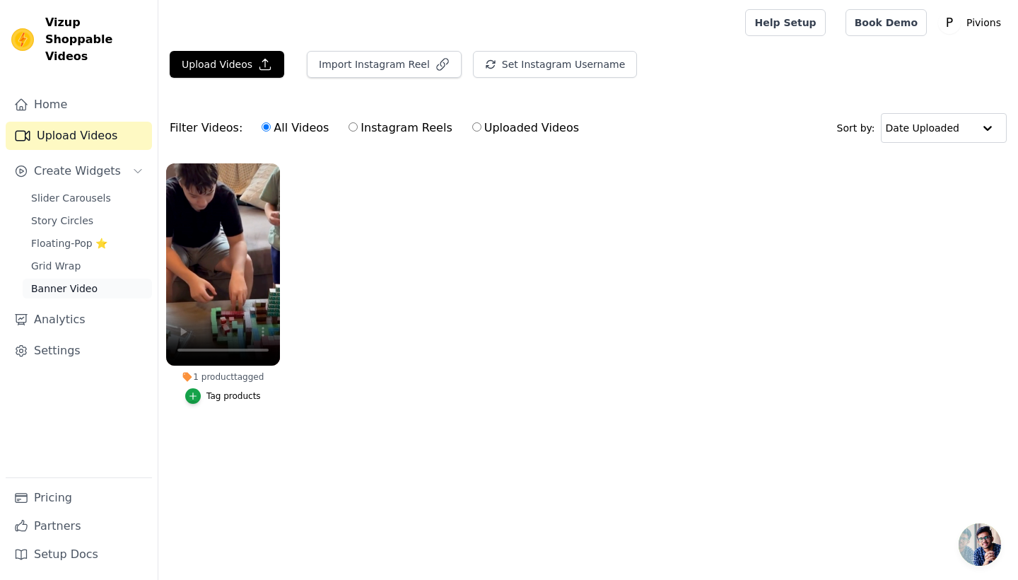
click at [94, 279] on link "Banner Video" at bounding box center [87, 289] width 129 height 20
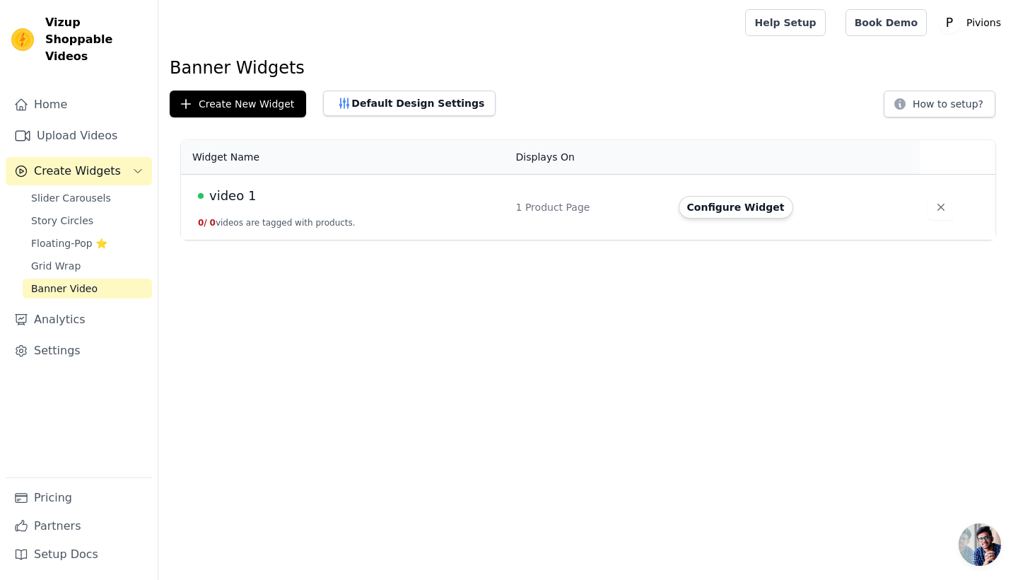
click at [302, 225] on button "0 / 0 videos are tagged with products." at bounding box center [277, 222] width 158 height 11
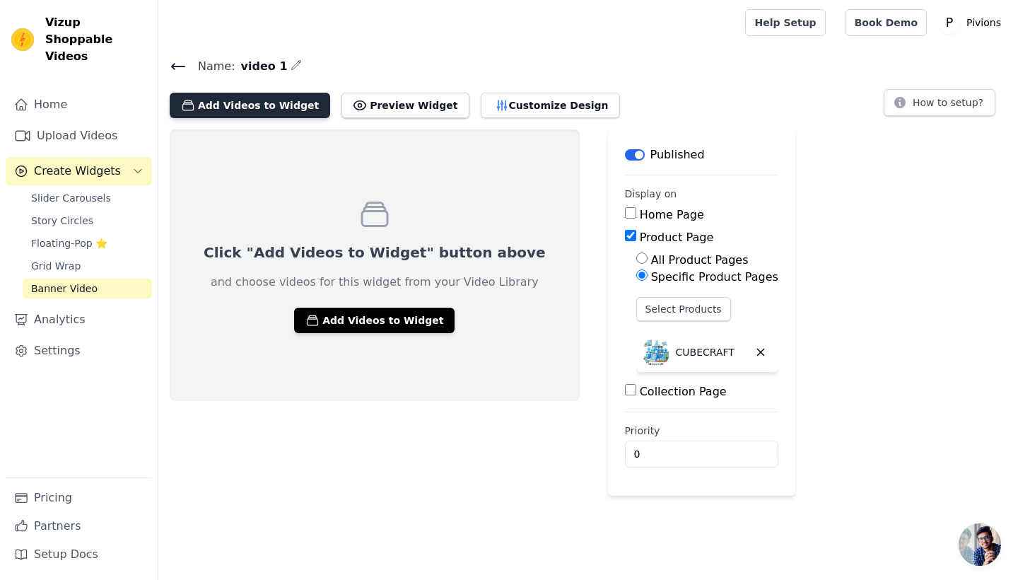
click at [292, 107] on button "Add Videos to Widget" at bounding box center [250, 105] width 160 height 25
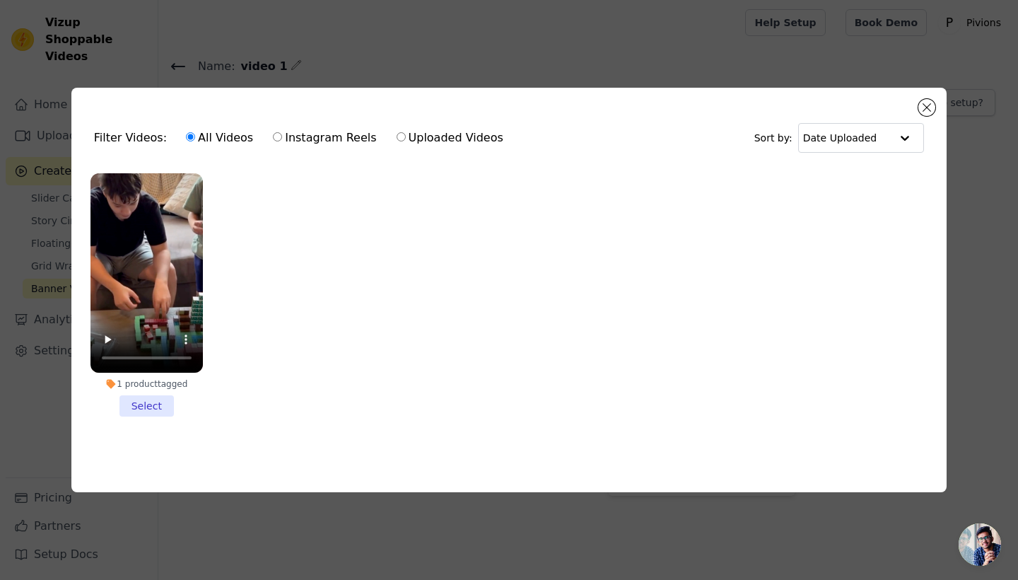
click at [149, 405] on li "1 product tagged Select" at bounding box center [146, 295] width 112 height 244
click at [0, 0] on input "1 product tagged Select" at bounding box center [0, 0] width 0 height 0
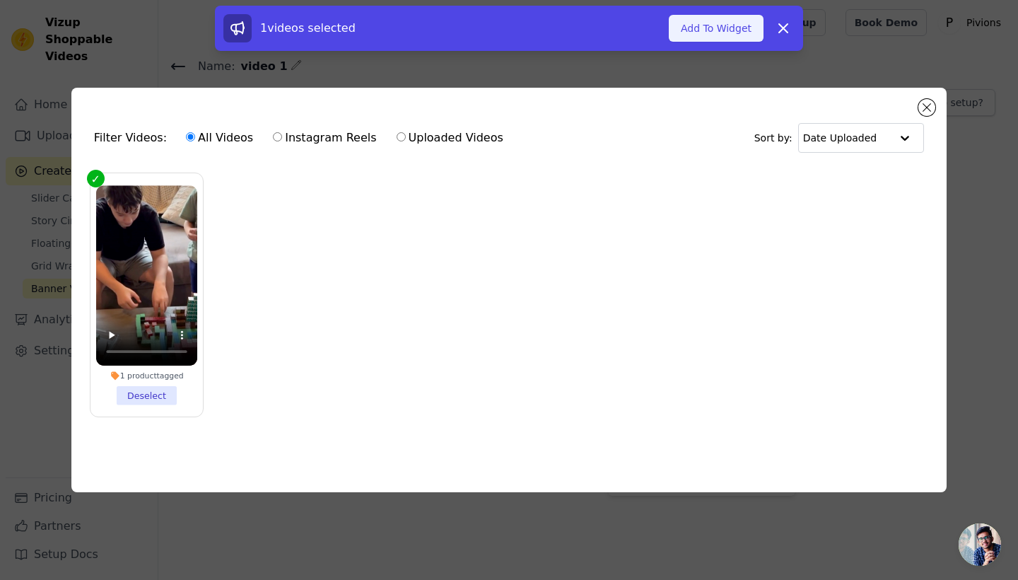
click at [730, 27] on button "Add To Widget" at bounding box center [716, 28] width 95 height 27
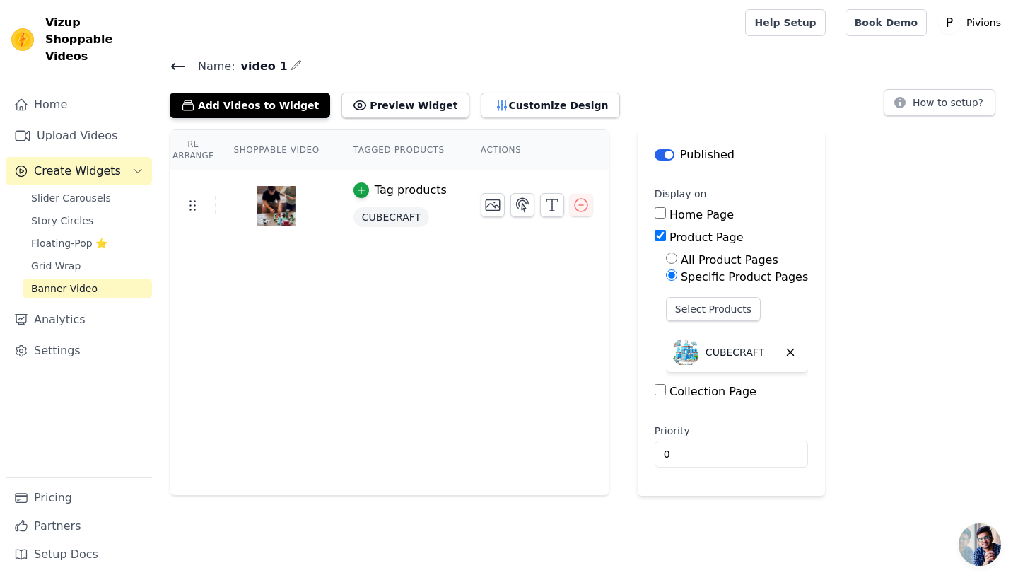
click at [94, 163] on span "Create Widgets" at bounding box center [77, 171] width 87 height 17
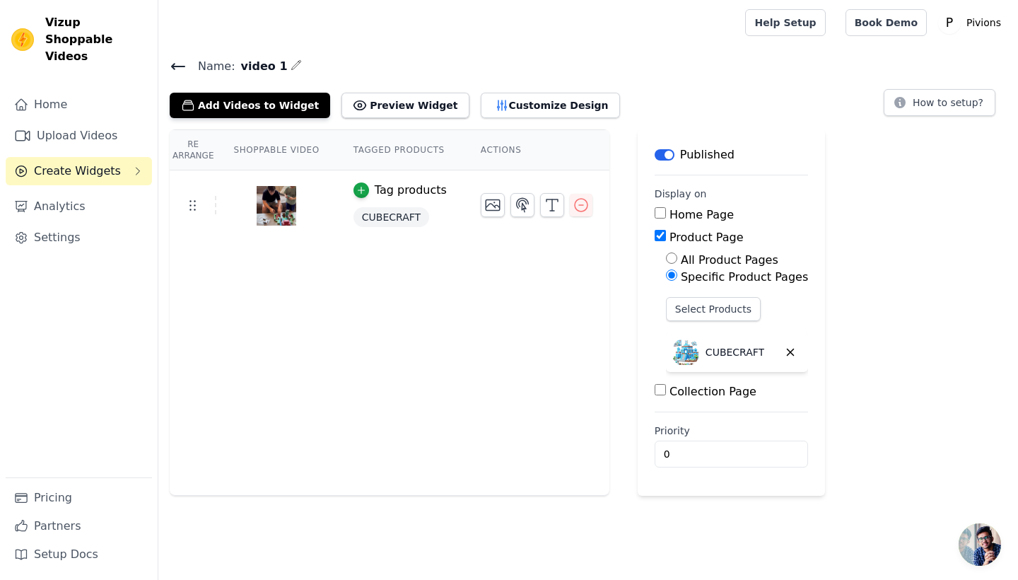
click at [94, 163] on span "Create Widgets" at bounding box center [77, 171] width 87 height 17
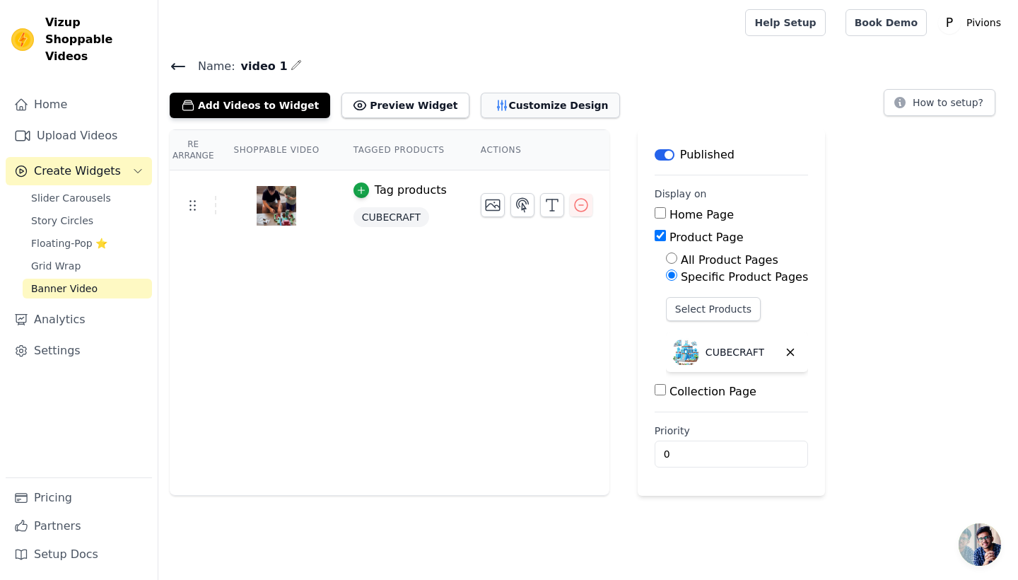
click at [558, 101] on button "Customize Design" at bounding box center [550, 105] width 139 height 25
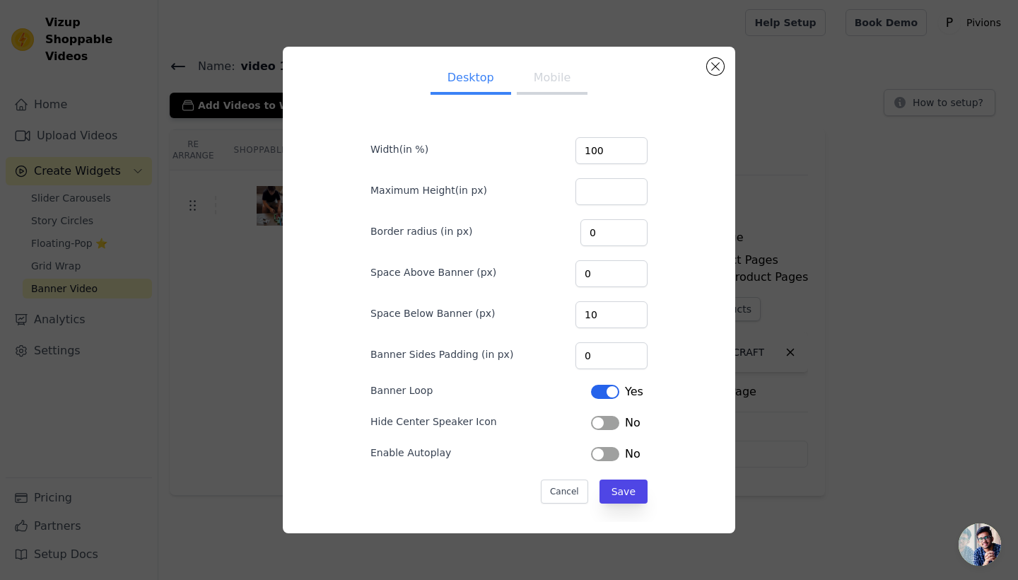
click at [609, 421] on button "Label" at bounding box center [605, 423] width 28 height 14
click at [611, 422] on button "Label" at bounding box center [605, 423] width 28 height 14
click at [625, 489] on button "Save" at bounding box center [623, 491] width 48 height 24
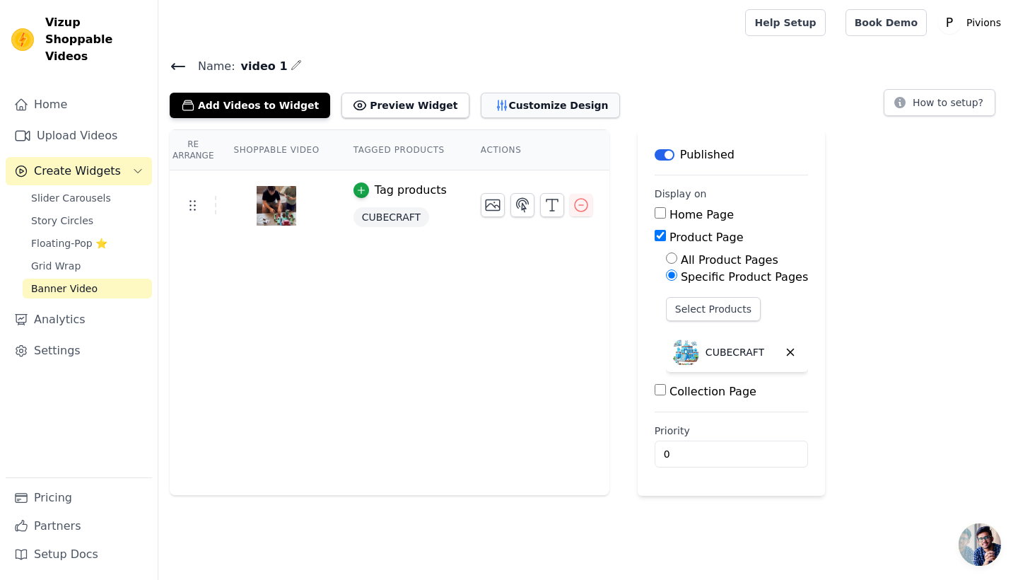
click at [497, 101] on button "Customize Design" at bounding box center [550, 105] width 139 height 25
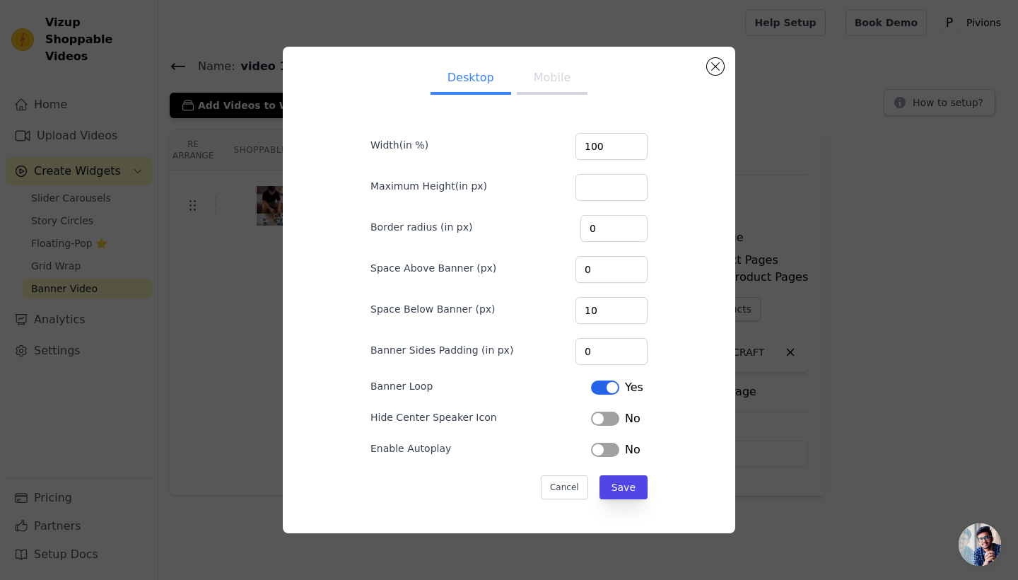
scroll to position [4, 0]
click at [634, 490] on button "Save" at bounding box center [623, 487] width 48 height 24
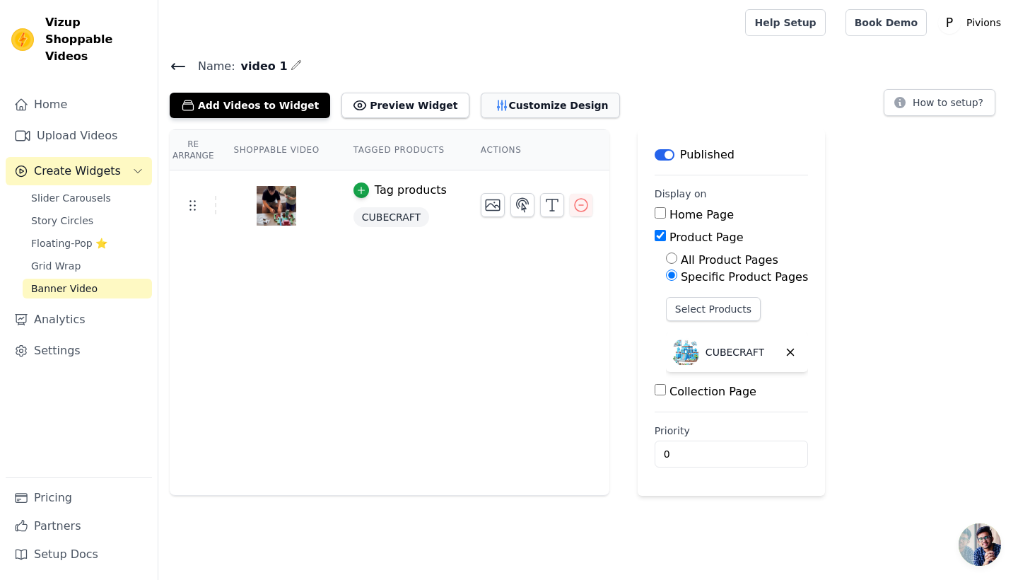
click at [545, 108] on button "Customize Design" at bounding box center [550, 105] width 139 height 25
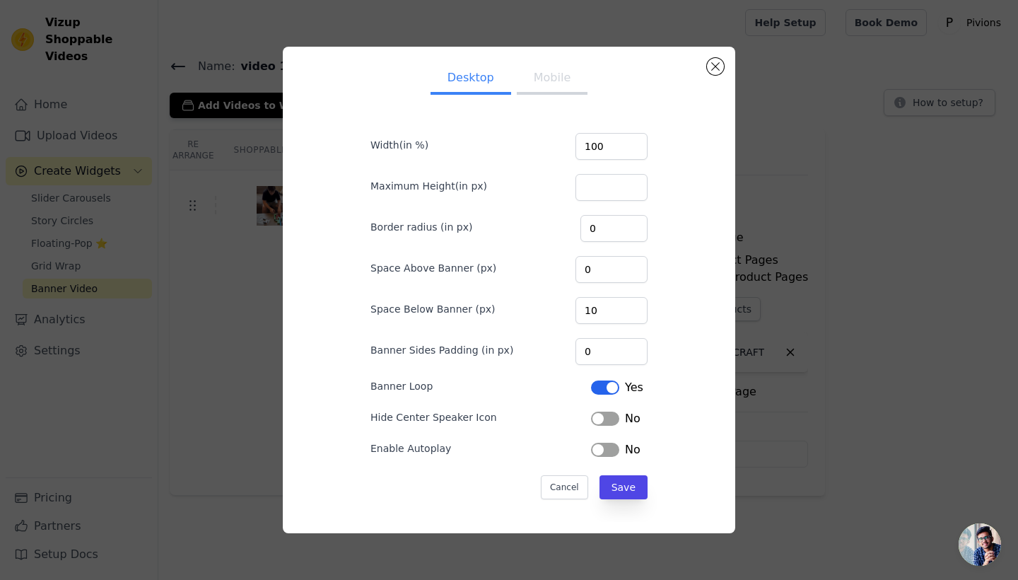
click at [608, 387] on button "Label" at bounding box center [605, 387] width 28 height 14
click at [631, 488] on button "Save" at bounding box center [623, 487] width 48 height 24
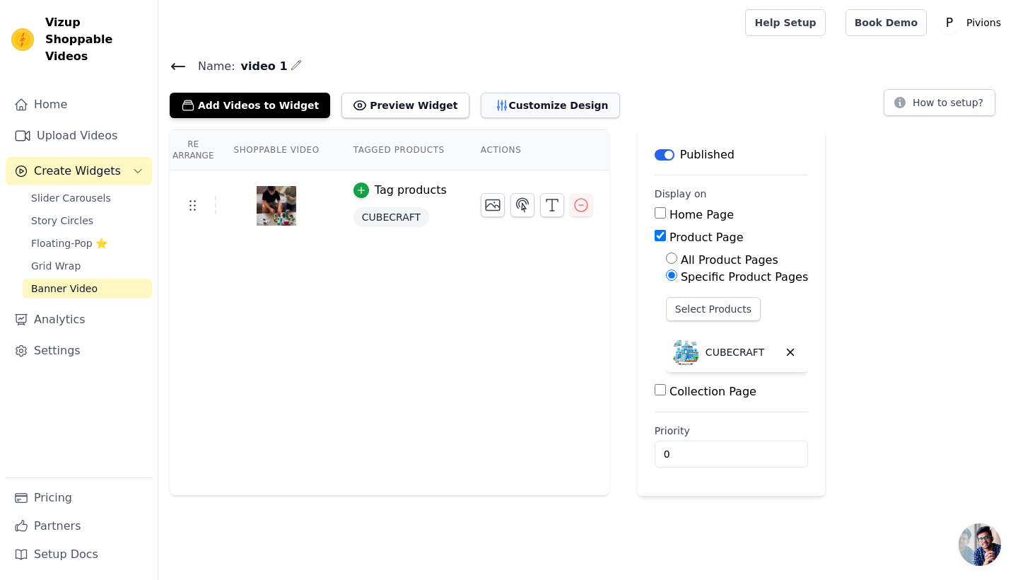
click at [532, 107] on button "Customize Design" at bounding box center [550, 105] width 139 height 25
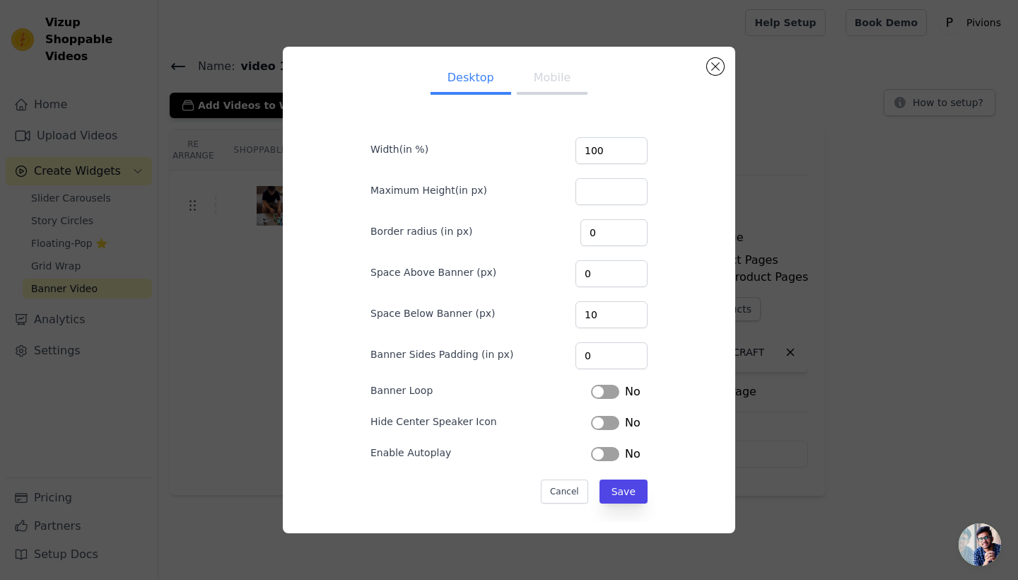
click at [612, 384] on div "No" at bounding box center [615, 391] width 49 height 17
click at [607, 394] on button "Label" at bounding box center [605, 392] width 28 height 14
click at [628, 488] on button "Save" at bounding box center [623, 491] width 48 height 24
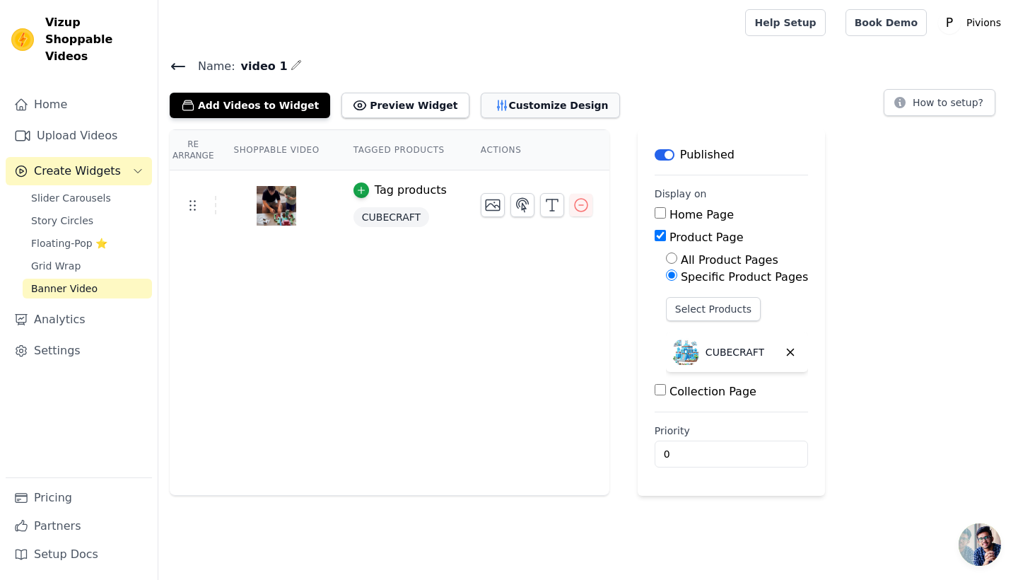
click at [522, 112] on button "Customize Design" at bounding box center [550, 105] width 139 height 25
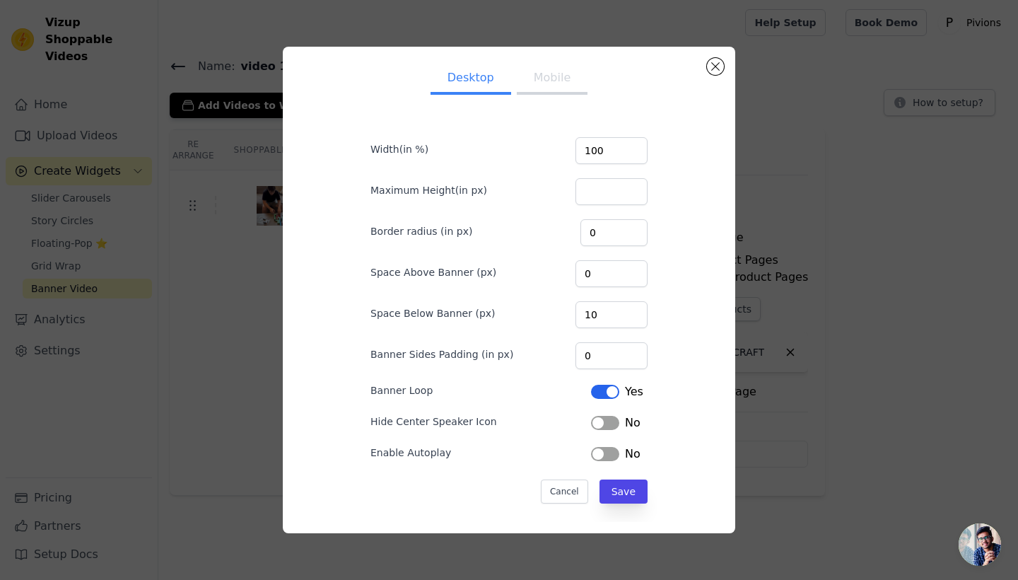
click at [602, 417] on button "Label" at bounding box center [605, 423] width 28 height 14
click at [626, 493] on button "Save" at bounding box center [623, 491] width 48 height 24
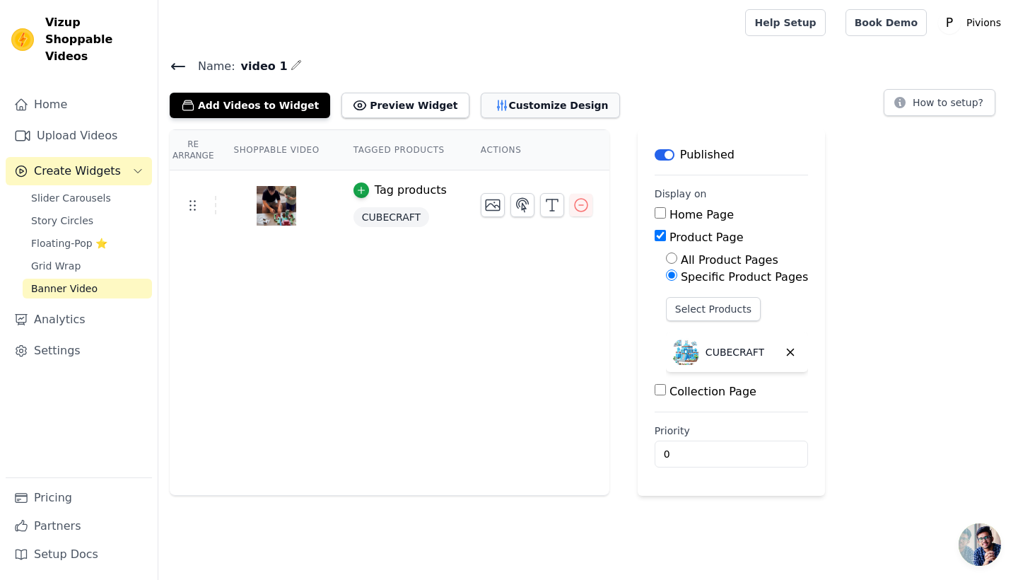
click at [520, 107] on button "Customize Design" at bounding box center [550, 105] width 139 height 25
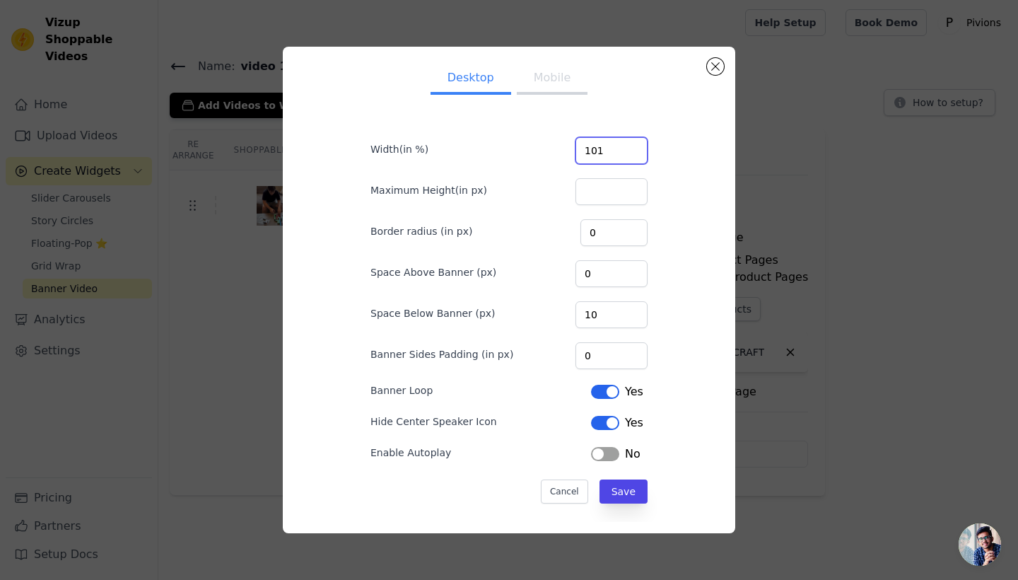
click at [633, 146] on input "101" at bounding box center [611, 150] width 72 height 27
click at [633, 146] on input "102" at bounding box center [611, 150] width 72 height 27
click at [633, 146] on input "103" at bounding box center [611, 150] width 72 height 27
click at [633, 146] on input "104" at bounding box center [611, 150] width 72 height 27
click at [633, 146] on input "105" at bounding box center [611, 150] width 72 height 27
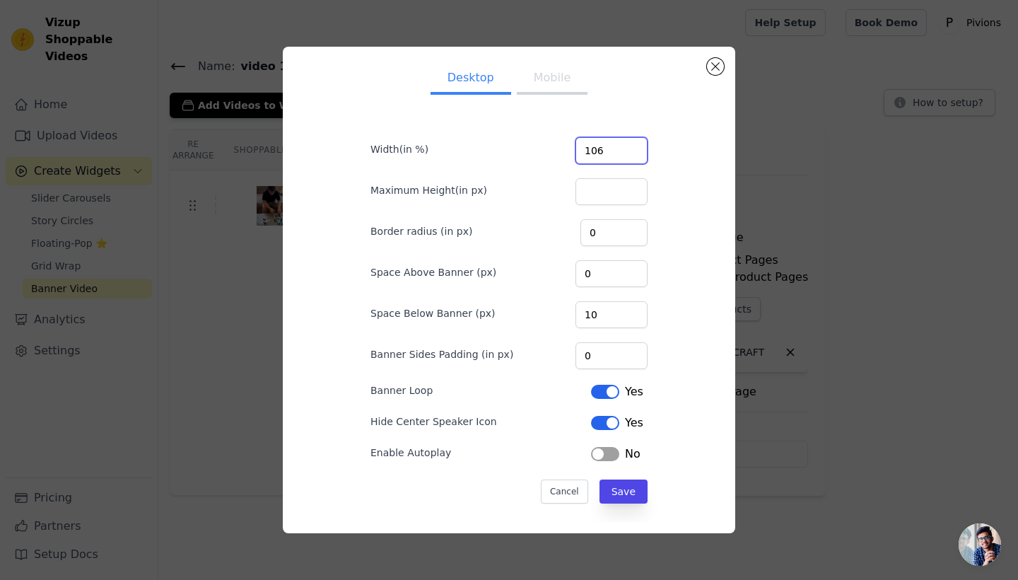
click at [633, 146] on input "106" at bounding box center [611, 150] width 72 height 27
click at [633, 146] on input "107" at bounding box center [611, 150] width 72 height 27
click at [633, 146] on input "108" at bounding box center [611, 150] width 72 height 27
click at [633, 146] on input "109" at bounding box center [611, 150] width 72 height 27
click at [633, 146] on input "110" at bounding box center [611, 150] width 72 height 27
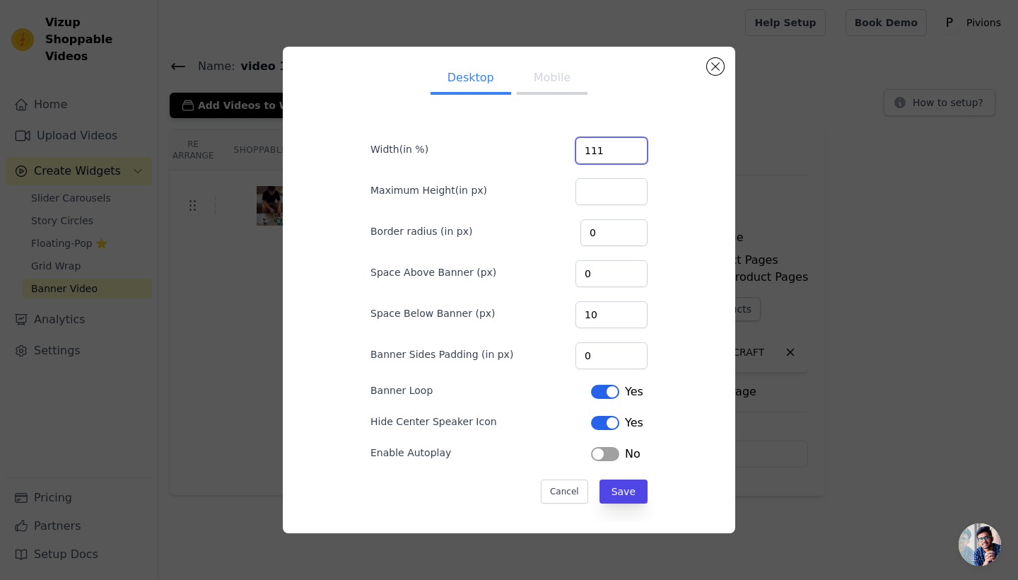
click at [633, 146] on input "111" at bounding box center [611, 150] width 72 height 27
click at [633, 146] on input "112" at bounding box center [611, 150] width 72 height 27
click at [633, 146] on input "113" at bounding box center [611, 150] width 72 height 27
click at [633, 146] on input "114" at bounding box center [611, 150] width 72 height 27
click at [633, 146] on input "115" at bounding box center [611, 150] width 72 height 27
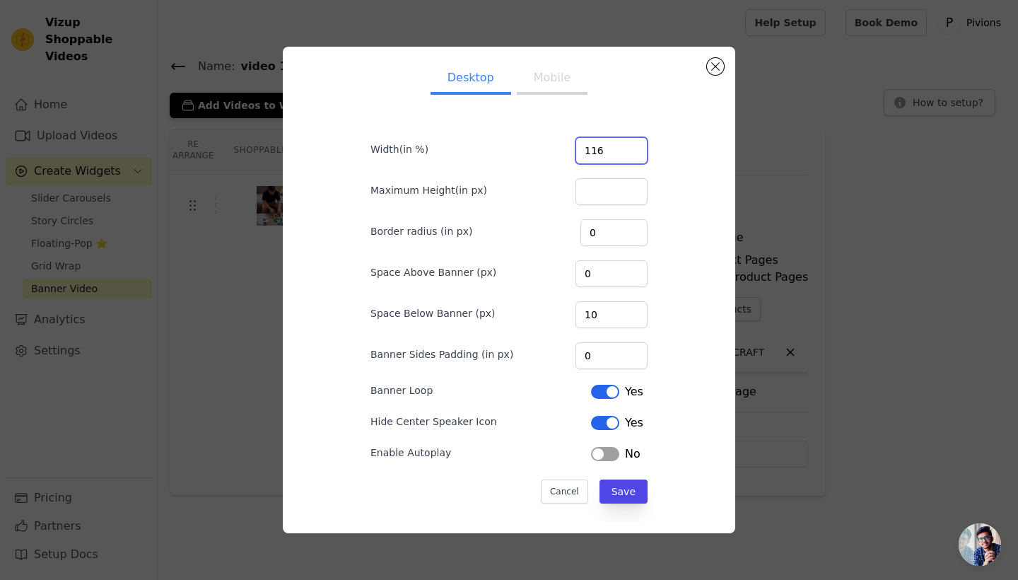
click at [633, 146] on input "116" at bounding box center [611, 150] width 72 height 27
click at [633, 146] on input "117" at bounding box center [611, 150] width 72 height 27
click at [633, 146] on input "118" at bounding box center [611, 150] width 72 height 27
click at [633, 146] on input "119" at bounding box center [611, 150] width 72 height 27
type input "120"
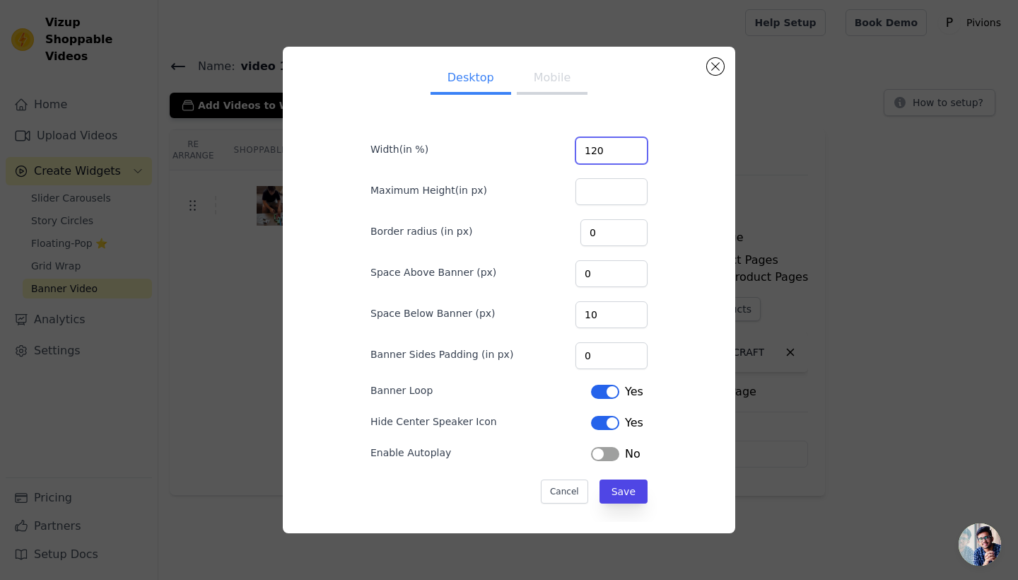
click at [635, 146] on input "120" at bounding box center [611, 150] width 72 height 27
click at [626, 490] on button "Save" at bounding box center [623, 491] width 48 height 24
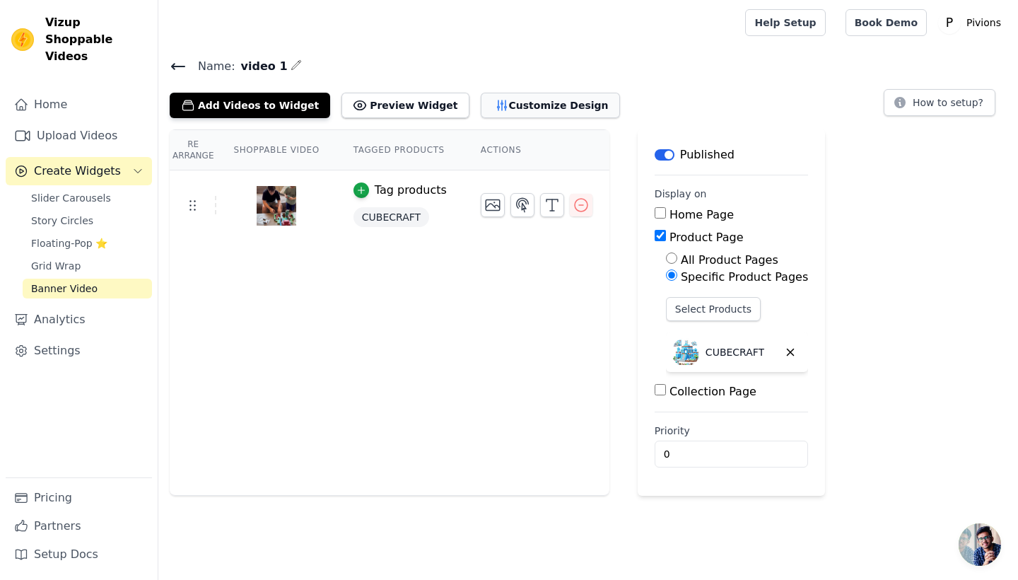
click at [508, 107] on button "Customize Design" at bounding box center [550, 105] width 139 height 25
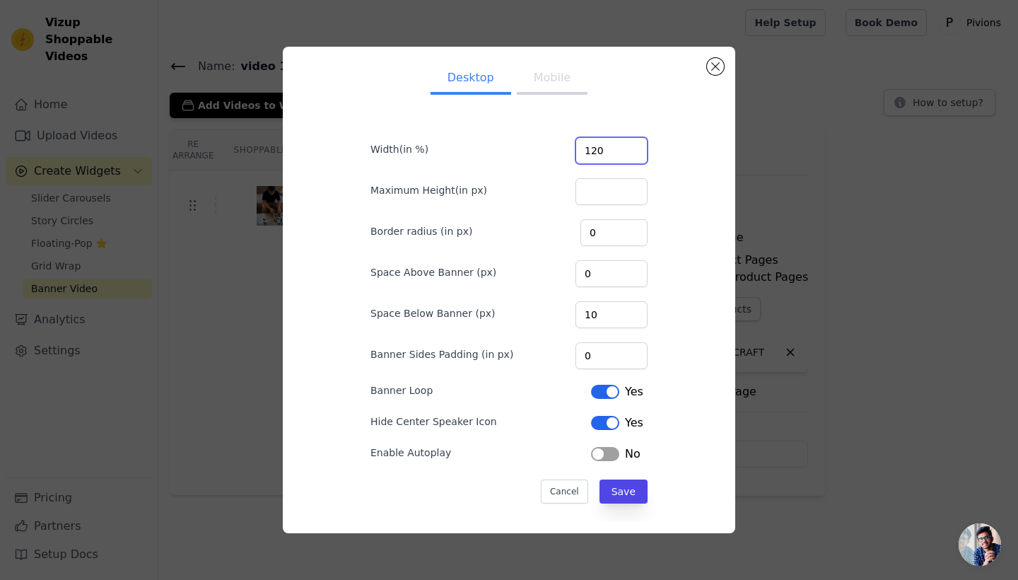
click at [622, 153] on input "120" at bounding box center [611, 150] width 72 height 27
type input "150"
click at [636, 493] on button "Save" at bounding box center [623, 491] width 48 height 24
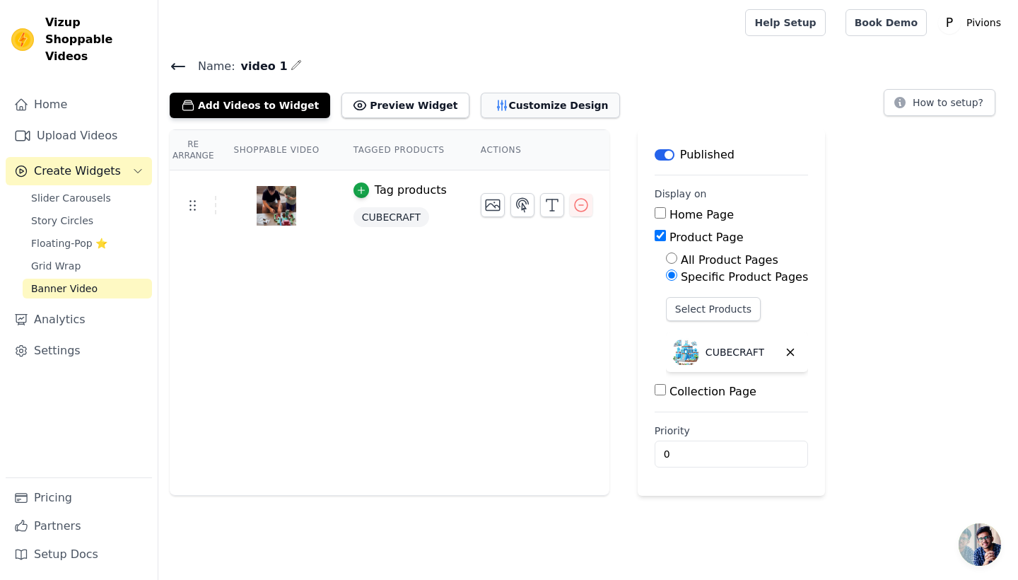
click at [549, 117] on button "Customize Design" at bounding box center [550, 105] width 139 height 25
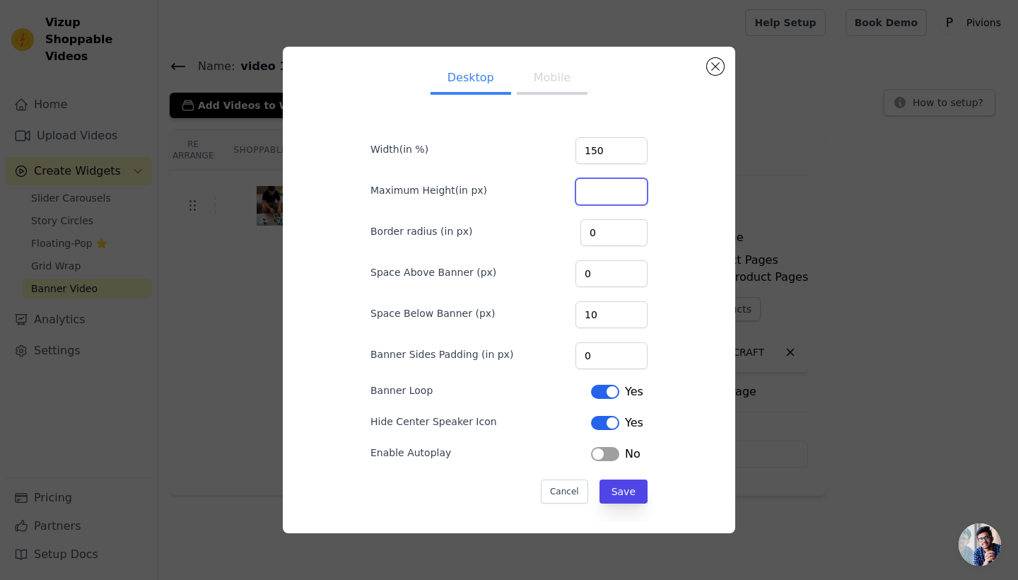
click at [616, 192] on input "Maximum Height(in px)" at bounding box center [611, 191] width 72 height 27
type input "500"
click at [623, 500] on button "Save" at bounding box center [623, 491] width 48 height 24
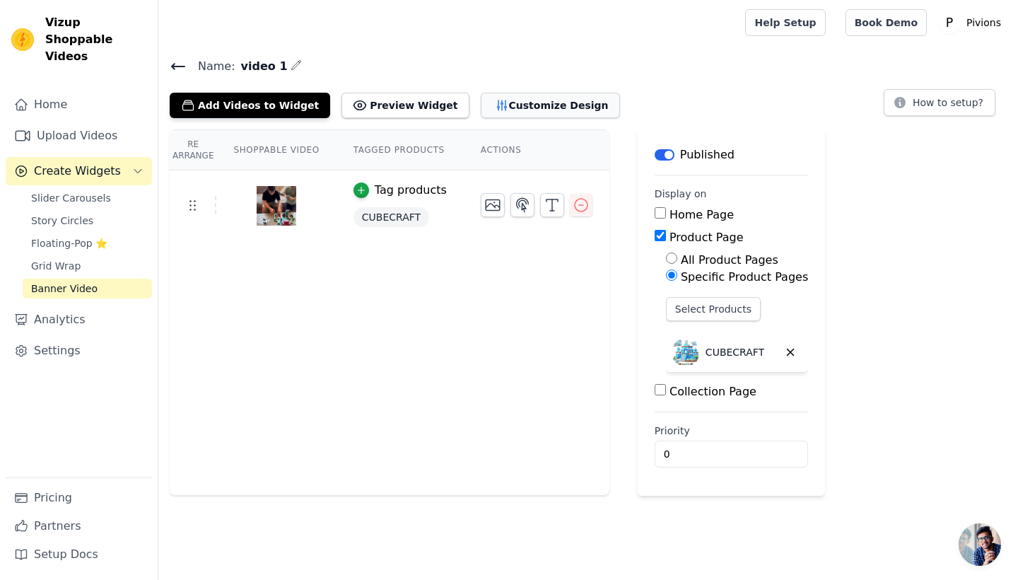
click at [544, 115] on button "Customize Design" at bounding box center [550, 105] width 139 height 25
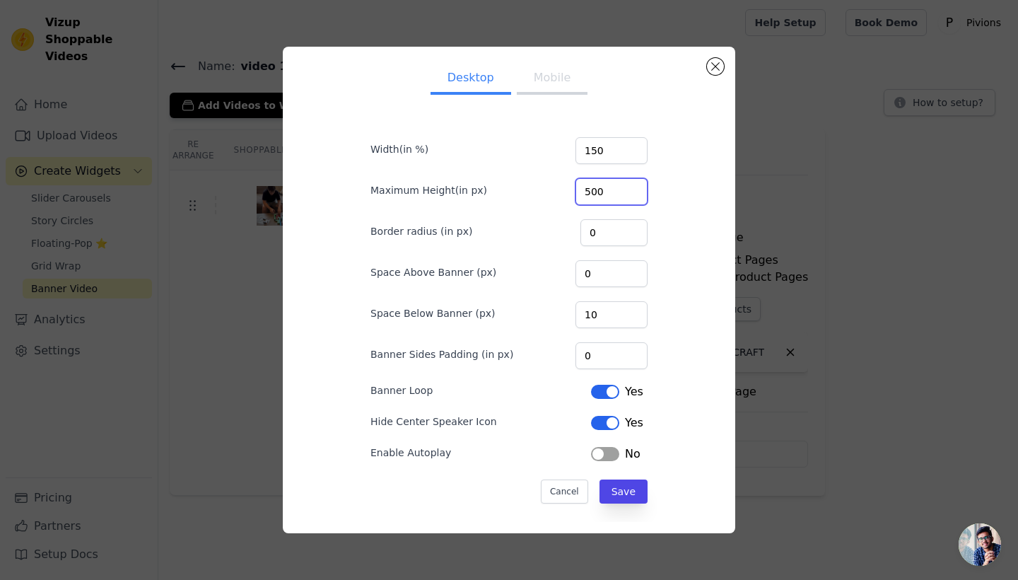
click at [625, 196] on input "500" at bounding box center [611, 191] width 72 height 27
click at [733, 209] on div "Desktop Mobile Width(in %) 150 Maximum Height(in px) 500 Border radius (in px) …" at bounding box center [509, 290] width 452 height 486
click at [631, 155] on input "133" at bounding box center [611, 150] width 72 height 27
click at [631, 155] on input "132" at bounding box center [611, 150] width 72 height 27
click at [631, 155] on input "131" at bounding box center [611, 150] width 72 height 27
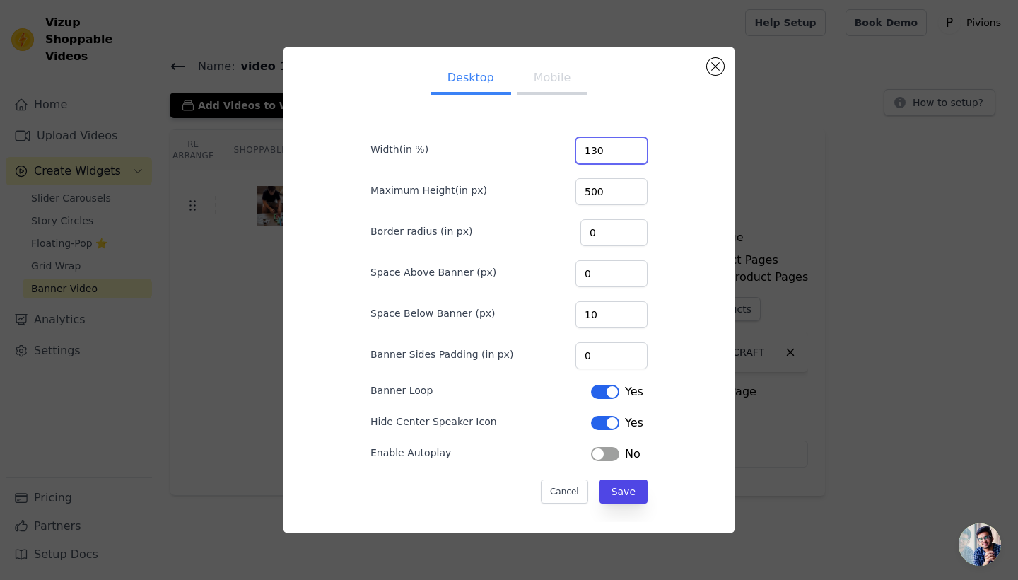
click at [631, 155] on input "130" at bounding box center [611, 150] width 72 height 27
click at [631, 155] on input "129" at bounding box center [611, 150] width 72 height 27
click at [631, 155] on input "128" at bounding box center [611, 150] width 72 height 27
click at [631, 155] on input "127" at bounding box center [611, 150] width 72 height 27
click at [631, 155] on input "126" at bounding box center [611, 150] width 72 height 27
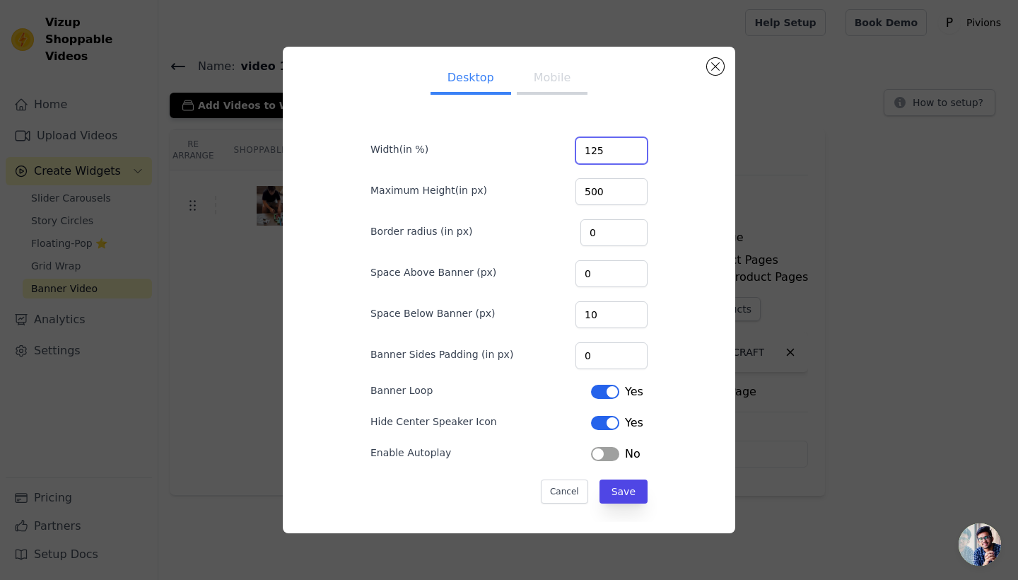
click at [631, 155] on input "125" at bounding box center [611, 150] width 72 height 27
click at [631, 155] on input "124" at bounding box center [611, 150] width 72 height 27
click at [631, 155] on input "123" at bounding box center [611, 150] width 72 height 27
click at [631, 155] on input "122" at bounding box center [611, 150] width 72 height 27
click at [631, 155] on input "121" at bounding box center [611, 150] width 72 height 27
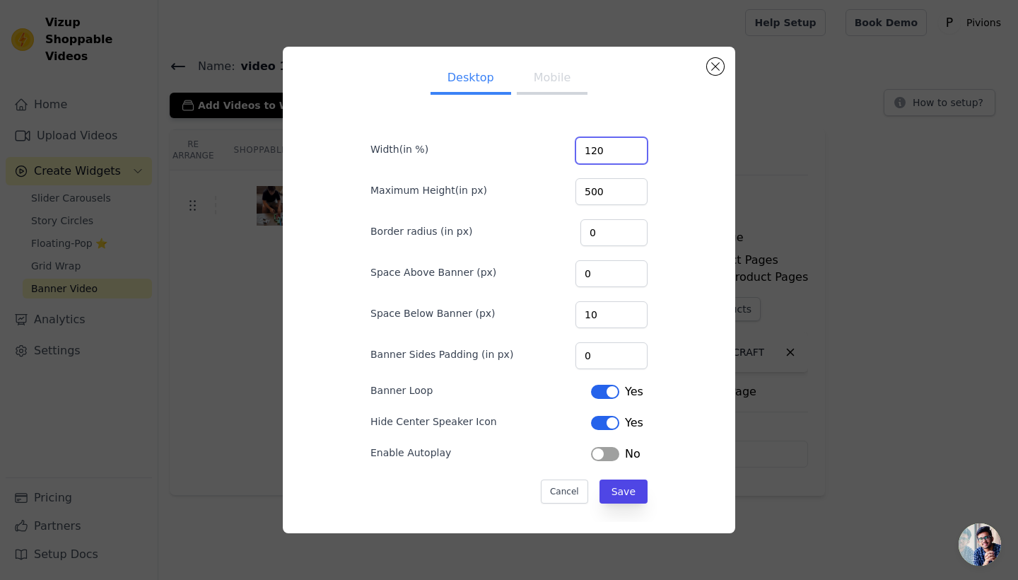
click at [631, 155] on input "120" at bounding box center [611, 150] width 72 height 27
click at [631, 155] on input "119" at bounding box center [611, 150] width 72 height 27
click at [631, 151] on input "118" at bounding box center [611, 150] width 72 height 27
click at [631, 151] on input "117" at bounding box center [611, 150] width 72 height 27
click at [631, 151] on input "116" at bounding box center [611, 150] width 72 height 27
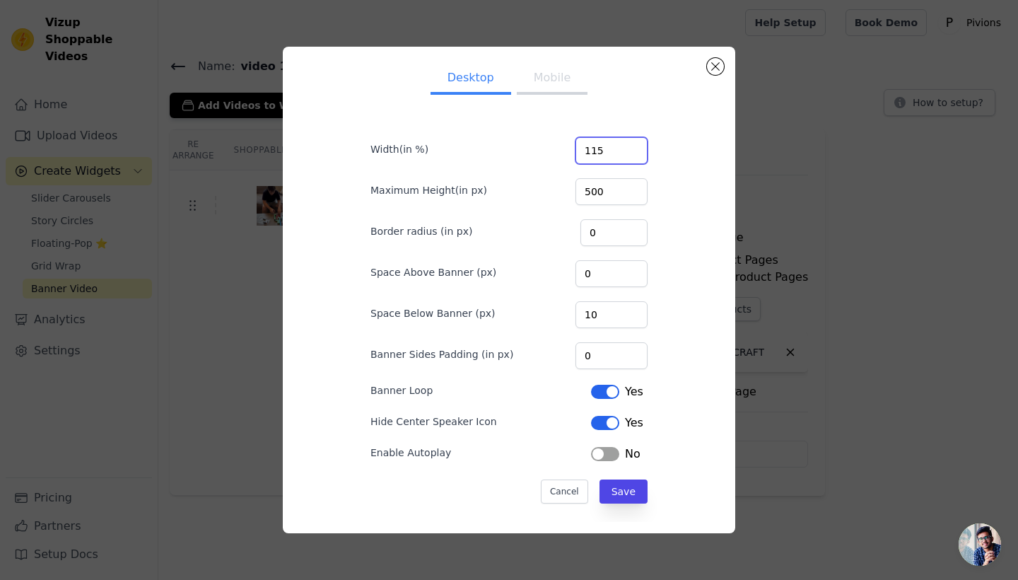
click at [631, 151] on input "115" at bounding box center [611, 150] width 72 height 27
click at [631, 151] on input "114" at bounding box center [611, 150] width 72 height 27
click at [631, 151] on input "113" at bounding box center [611, 150] width 72 height 27
click at [631, 151] on input "112" at bounding box center [611, 150] width 72 height 27
click at [631, 151] on input "111" at bounding box center [611, 150] width 72 height 27
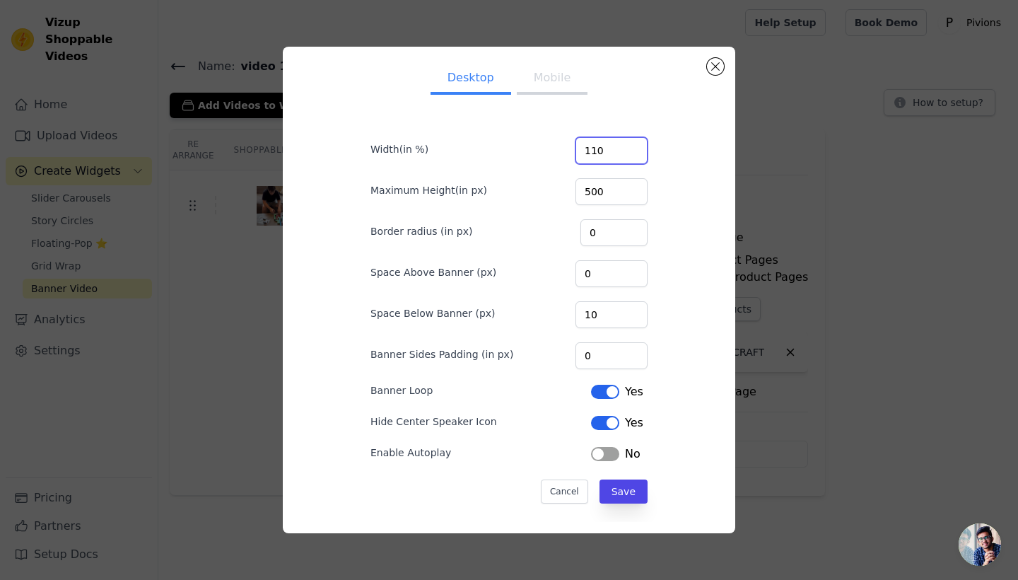
click at [631, 151] on input "110" at bounding box center [611, 150] width 72 height 27
click at [631, 151] on input "109" at bounding box center [611, 150] width 72 height 27
click at [631, 151] on input "108" at bounding box center [611, 150] width 72 height 27
click at [631, 151] on input "107" at bounding box center [611, 150] width 72 height 27
click at [631, 151] on input "106" at bounding box center [611, 150] width 72 height 27
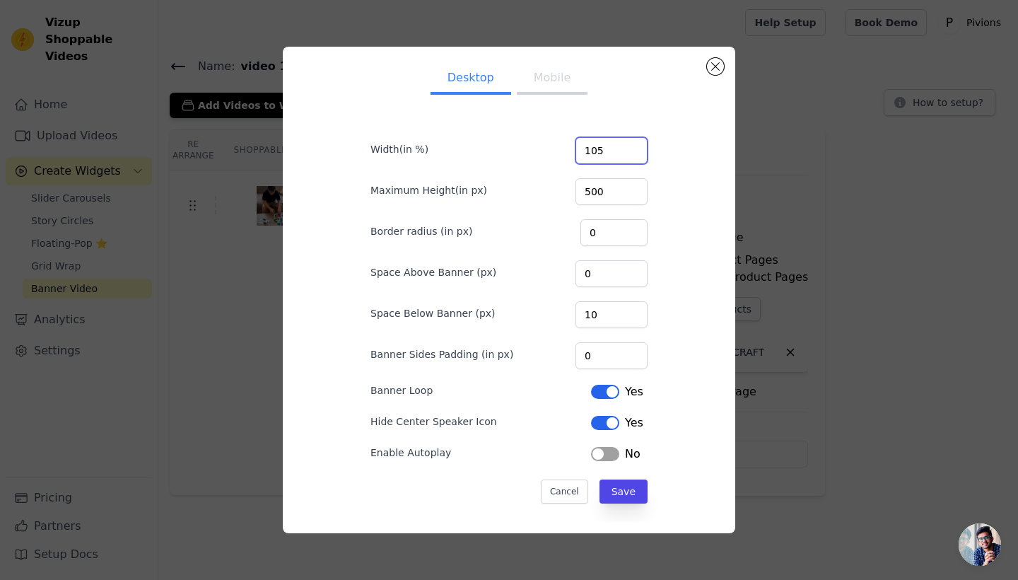
click at [631, 151] on input "105" at bounding box center [611, 150] width 72 height 27
click at [631, 151] on input "104" at bounding box center [611, 150] width 72 height 27
click at [631, 151] on input "103" at bounding box center [611, 150] width 72 height 27
click at [631, 151] on input "102" at bounding box center [611, 150] width 72 height 27
click at [631, 151] on input "101" at bounding box center [611, 150] width 72 height 27
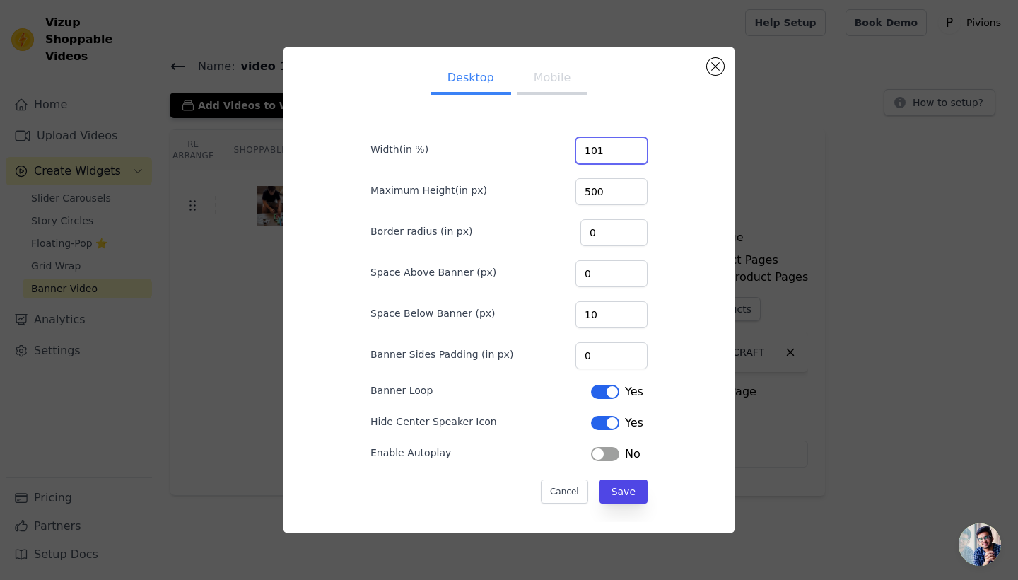
type input "100"
click at [631, 151] on input "100" at bounding box center [611, 150] width 72 height 27
click at [621, 496] on button "Save" at bounding box center [623, 491] width 48 height 24
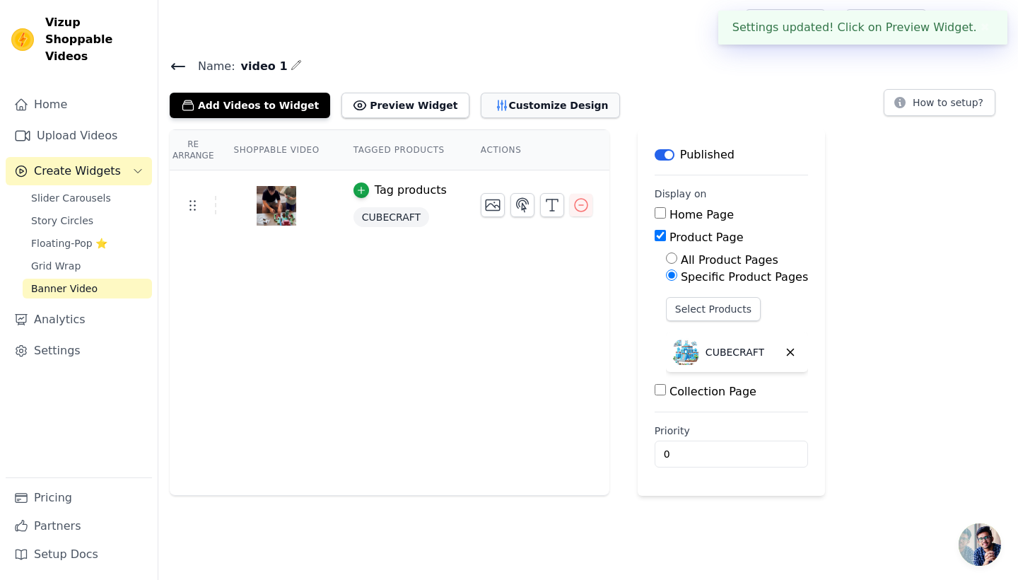
click at [534, 110] on button "Customize Design" at bounding box center [550, 105] width 139 height 25
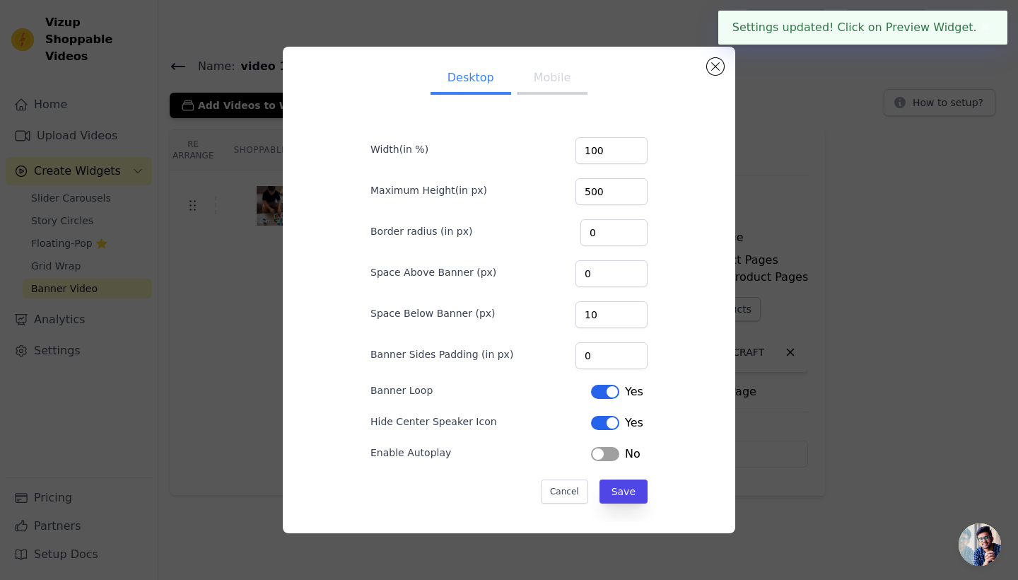
click at [542, 80] on button "Mobile" at bounding box center [552, 79] width 71 height 31
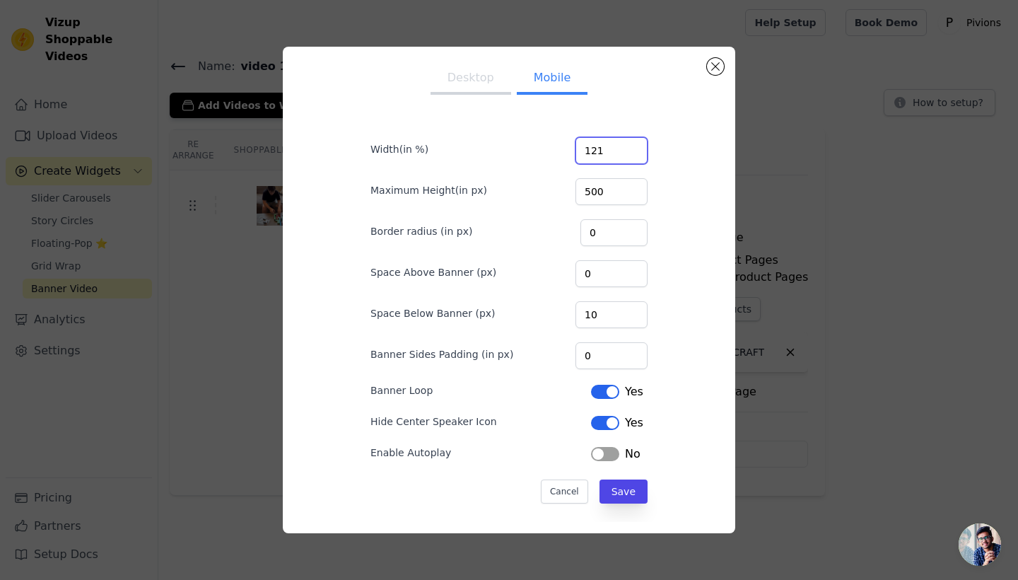
click at [631, 147] on input "121" at bounding box center [611, 150] width 72 height 27
click at [631, 147] on input "122" at bounding box center [611, 150] width 72 height 27
click at [631, 147] on input "123" at bounding box center [611, 150] width 72 height 27
click at [631, 147] on input "124" at bounding box center [611, 150] width 72 height 27
click at [631, 147] on input "125" at bounding box center [611, 150] width 72 height 27
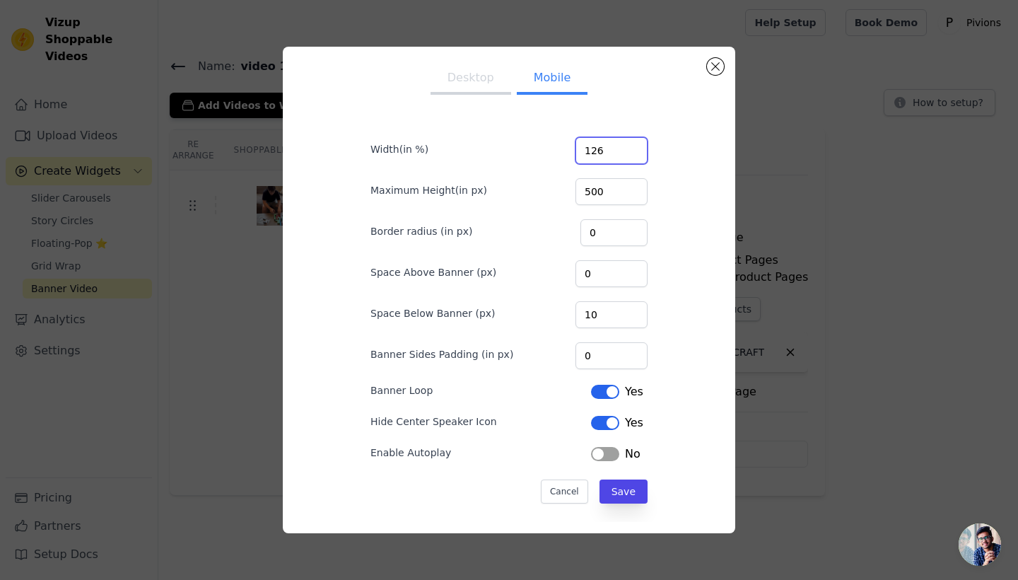
click at [631, 147] on input "126" at bounding box center [611, 150] width 72 height 27
click at [631, 147] on input "127" at bounding box center [611, 150] width 72 height 27
click at [631, 147] on input "128" at bounding box center [611, 150] width 72 height 27
click at [631, 147] on input "129" at bounding box center [611, 150] width 72 height 27
type input "130"
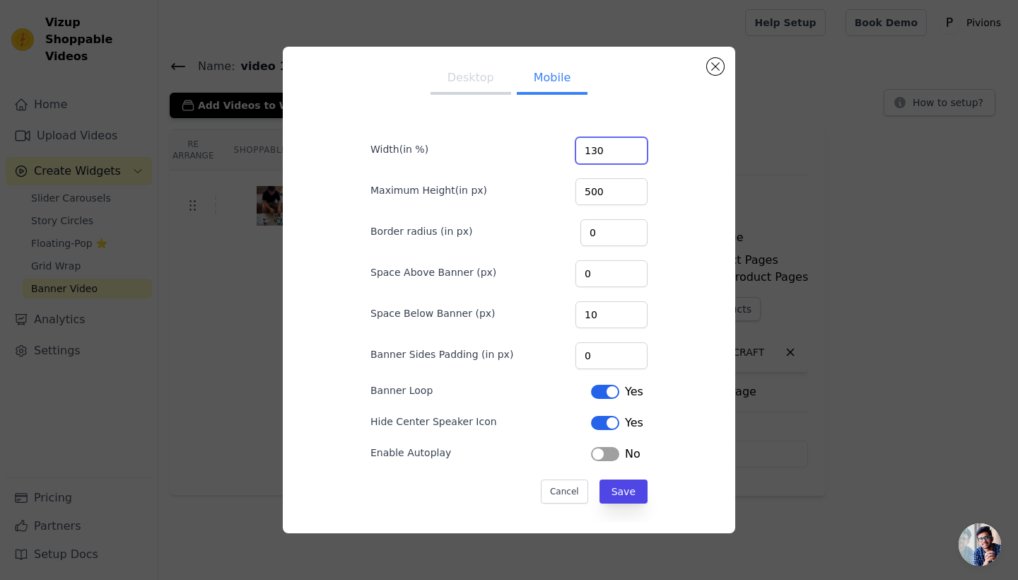
click at [631, 147] on input "130" at bounding box center [611, 150] width 72 height 27
click at [626, 486] on button "Save" at bounding box center [623, 491] width 48 height 24
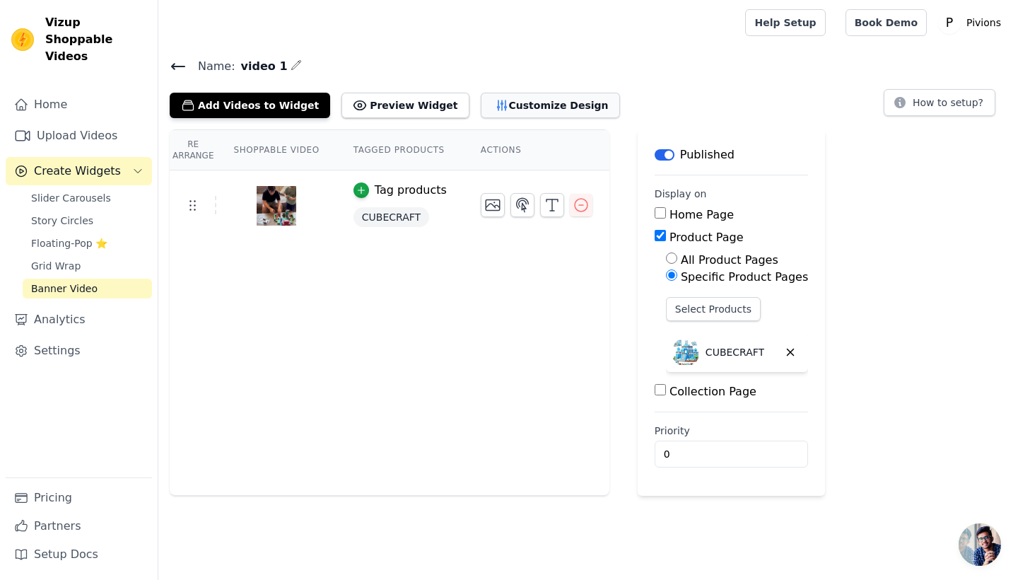
click at [522, 108] on button "Customize Design" at bounding box center [550, 105] width 139 height 25
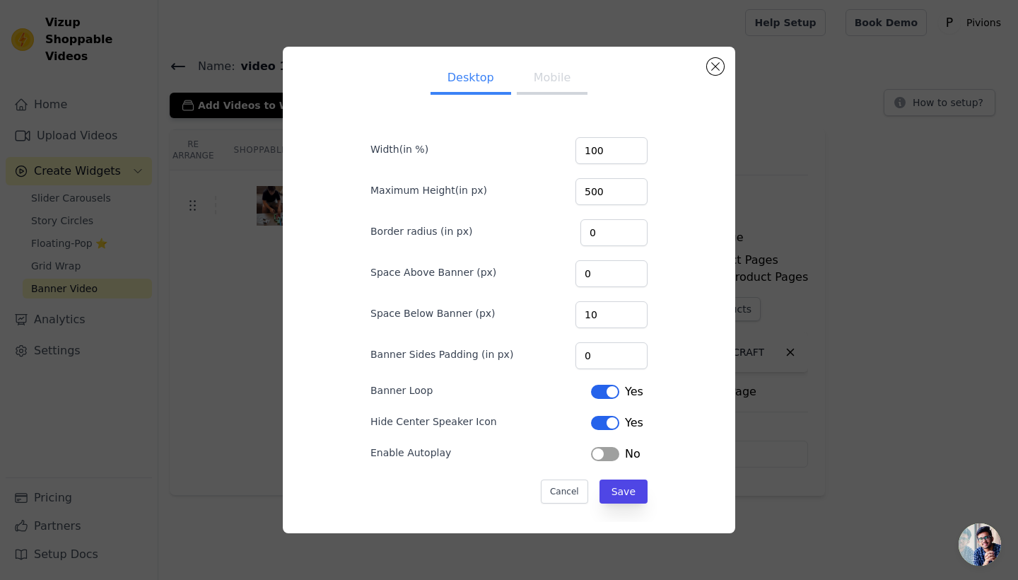
click at [549, 79] on button "Mobile" at bounding box center [552, 79] width 71 height 31
click at [616, 191] on input "500" at bounding box center [611, 191] width 72 height 27
click at [610, 191] on input "500" at bounding box center [611, 191] width 72 height 27
type input "600"
click at [620, 496] on button "Save" at bounding box center [623, 491] width 48 height 24
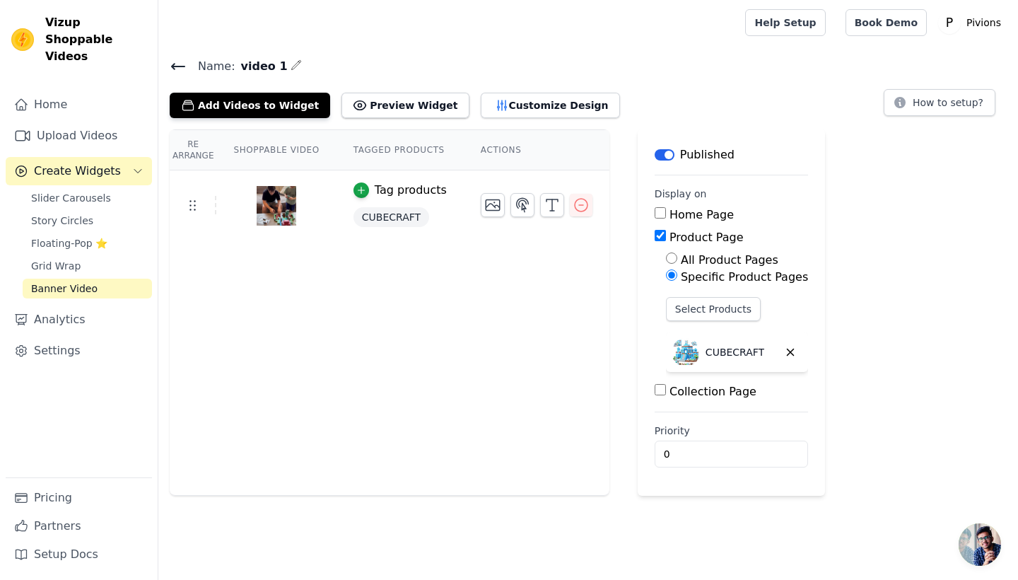
click at [172, 61] on icon at bounding box center [178, 66] width 17 height 17
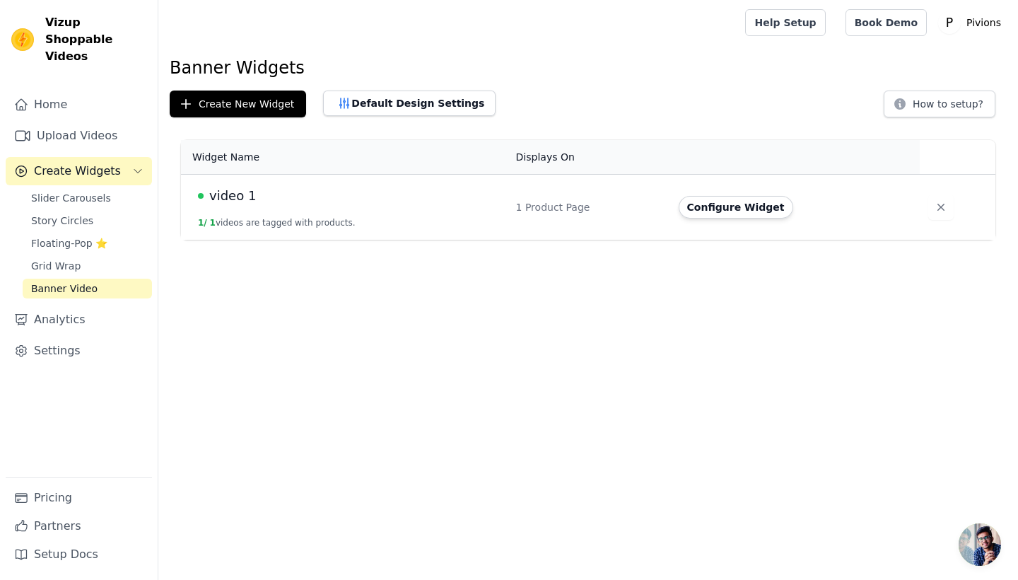
click at [83, 3] on div "Vizup Shoppable Videos Home Upload Videos Create Widgets Slider Carousels Story…" at bounding box center [79, 290] width 158 height 580
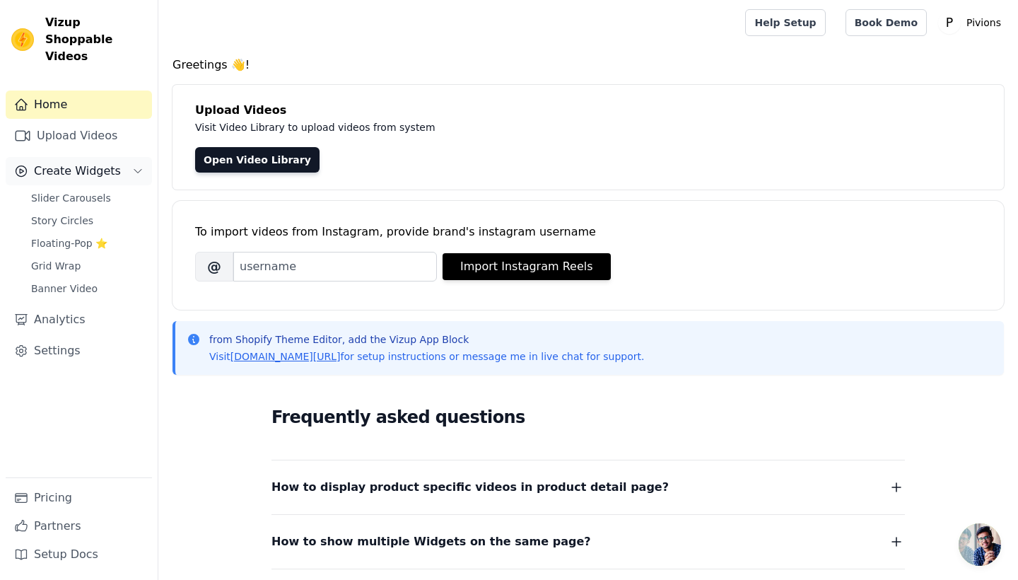
click at [119, 157] on button "Create Widgets" at bounding box center [79, 171] width 146 height 28
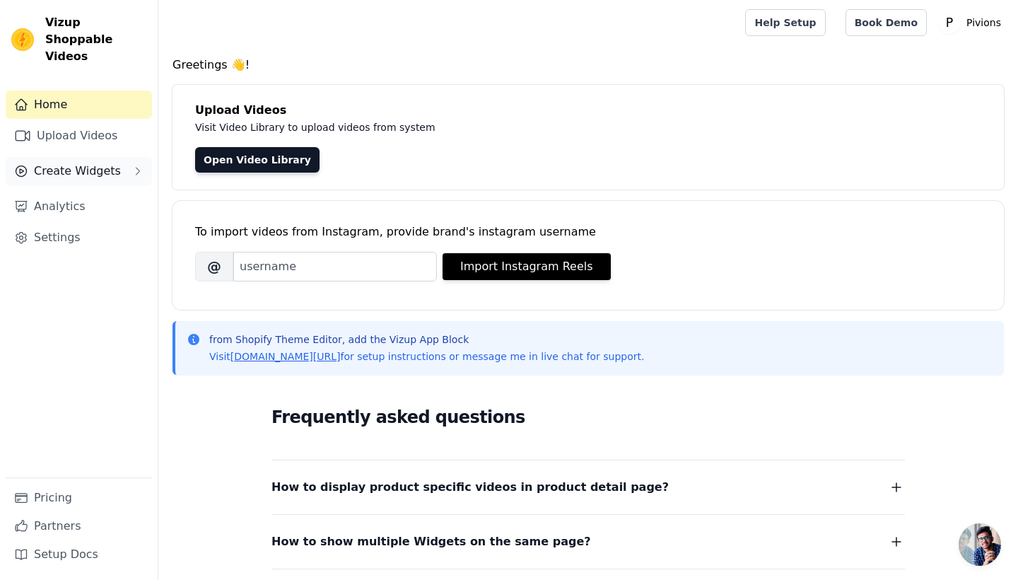
click at [119, 157] on button "Create Widgets" at bounding box center [79, 171] width 146 height 28
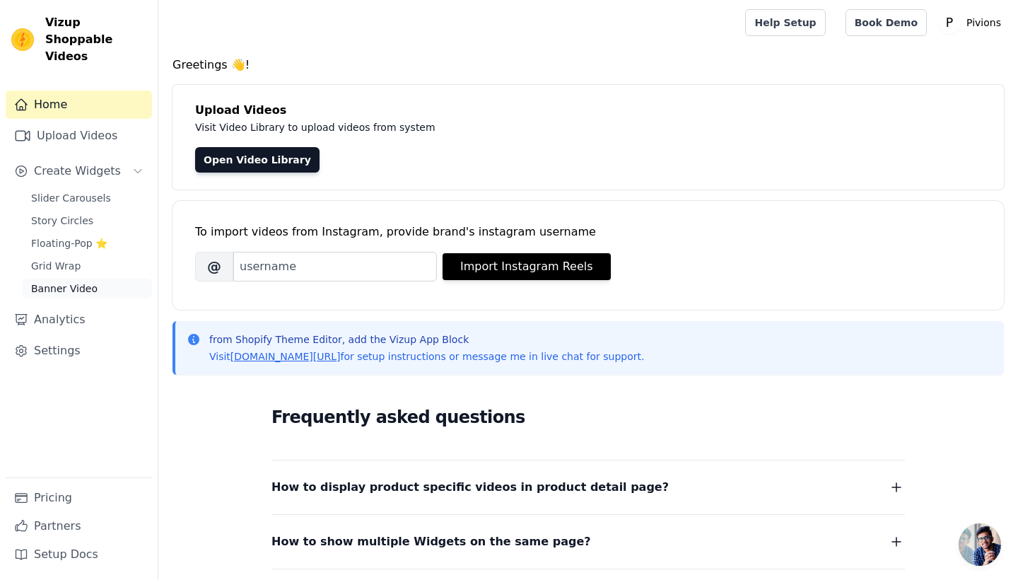
click at [80, 281] on span "Banner Video" at bounding box center [64, 288] width 66 height 14
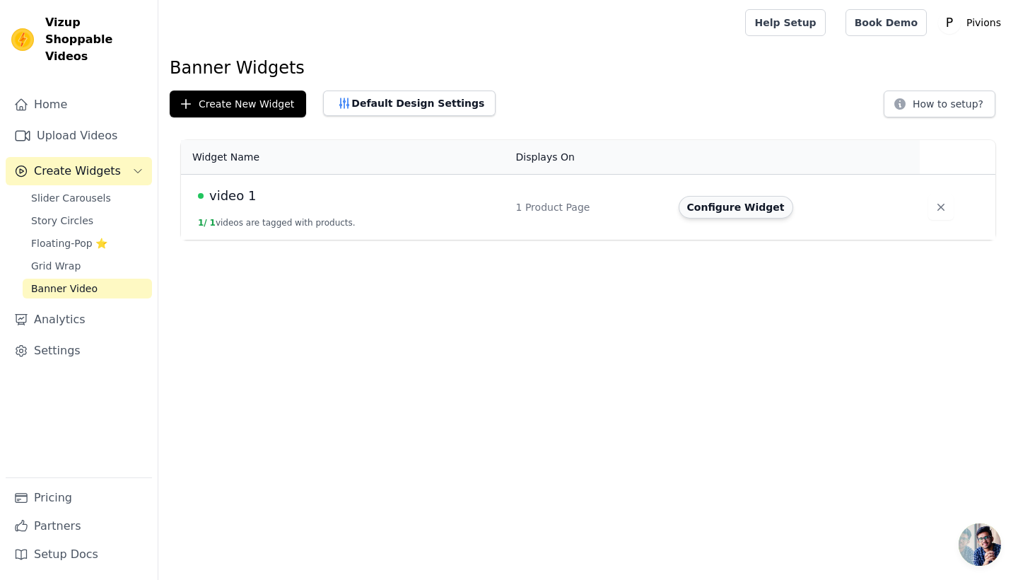
click at [717, 209] on button "Configure Widget" at bounding box center [736, 207] width 115 height 23
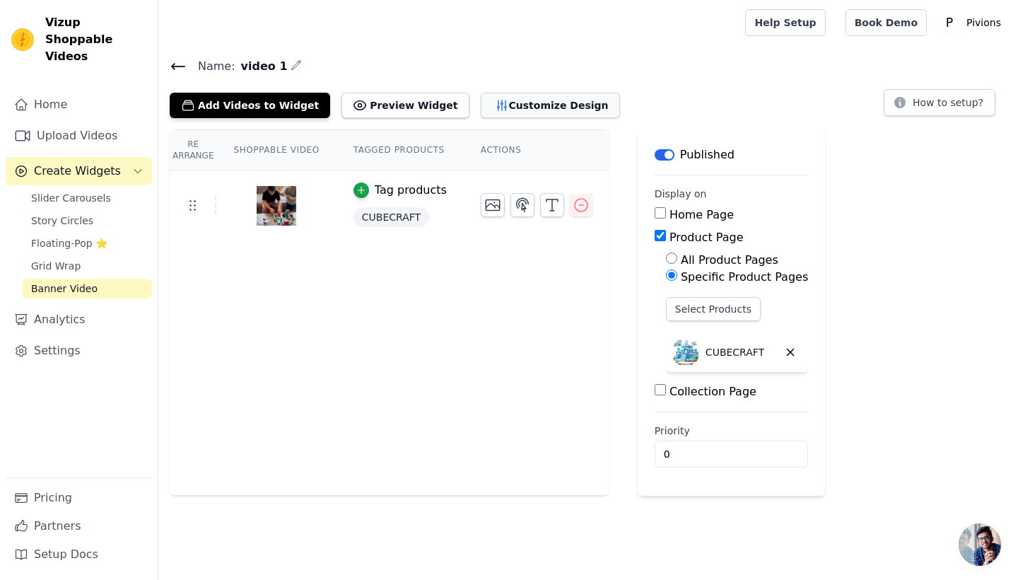
click at [486, 108] on button "Customize Design" at bounding box center [550, 105] width 139 height 25
